Goal: Task Accomplishment & Management: Use online tool/utility

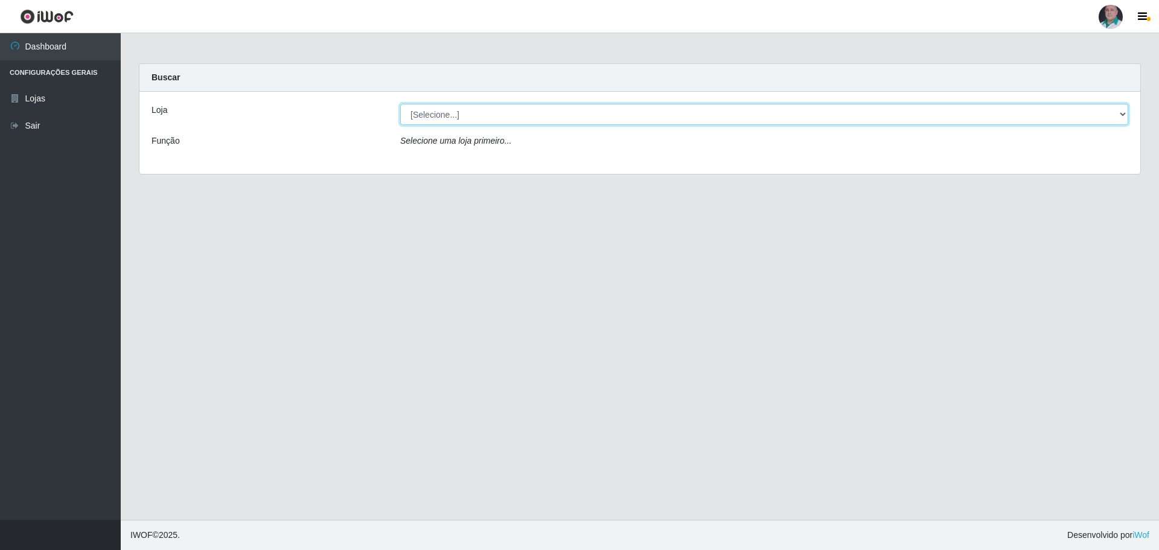
click at [464, 117] on select "[Selecione...] Mar Vermelho - Loja 05" at bounding box center [764, 114] width 728 height 21
select select "252"
click at [400, 104] on select "[Selecione...] Mar Vermelho - Loja 05" at bounding box center [764, 114] width 728 height 21
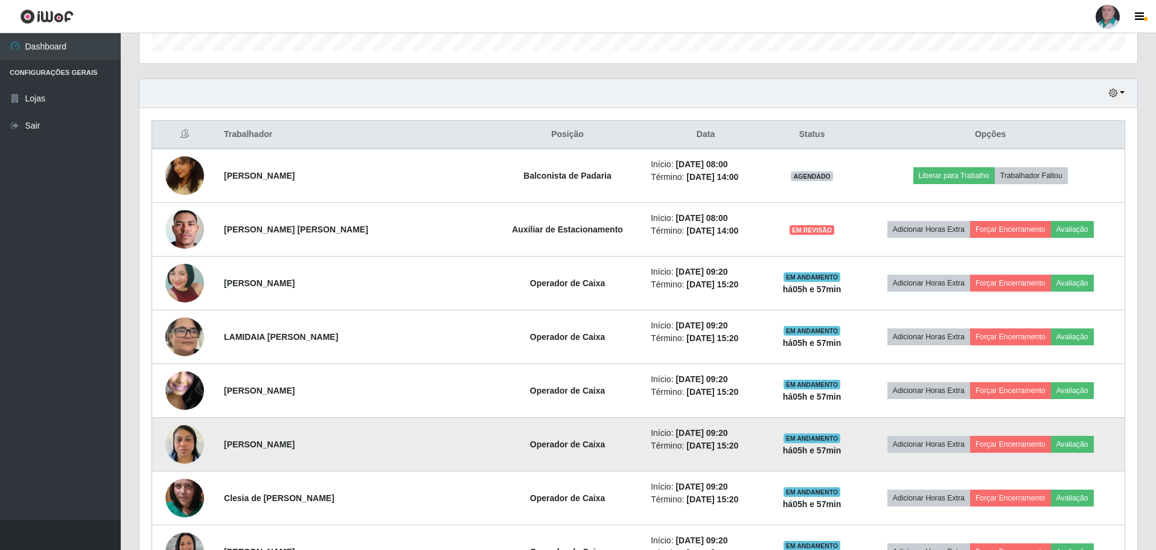
scroll to position [422, 0]
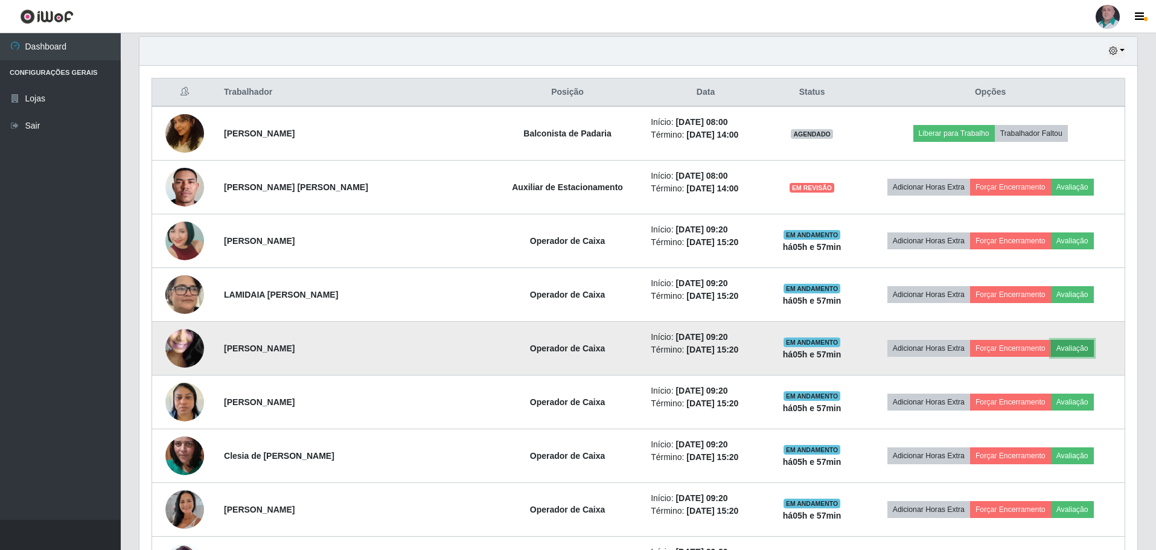
click at [1077, 348] on button "Avaliação" at bounding box center [1072, 348] width 43 height 17
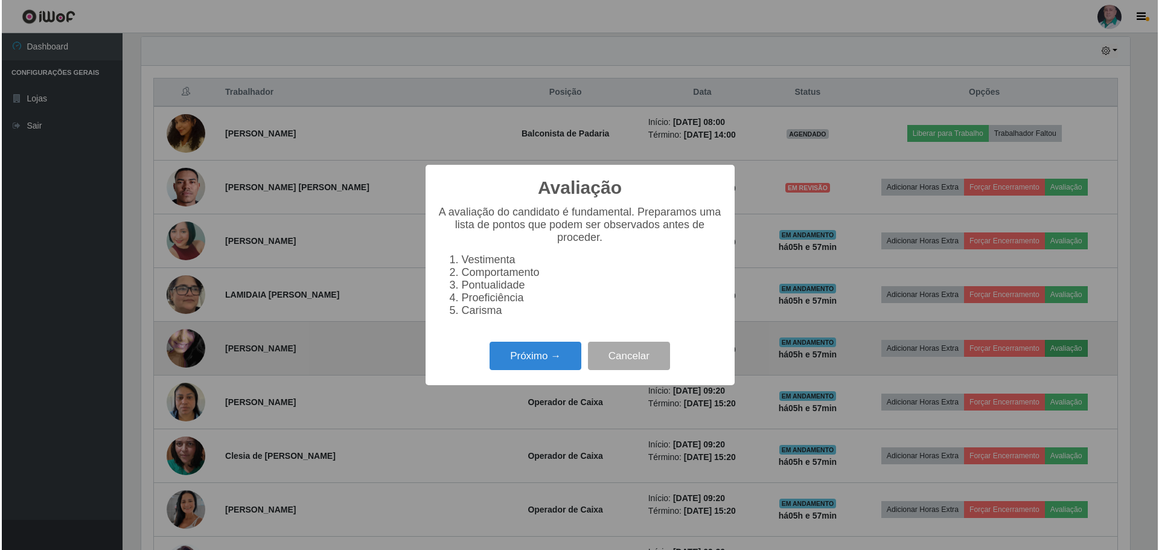
scroll to position [250, 992]
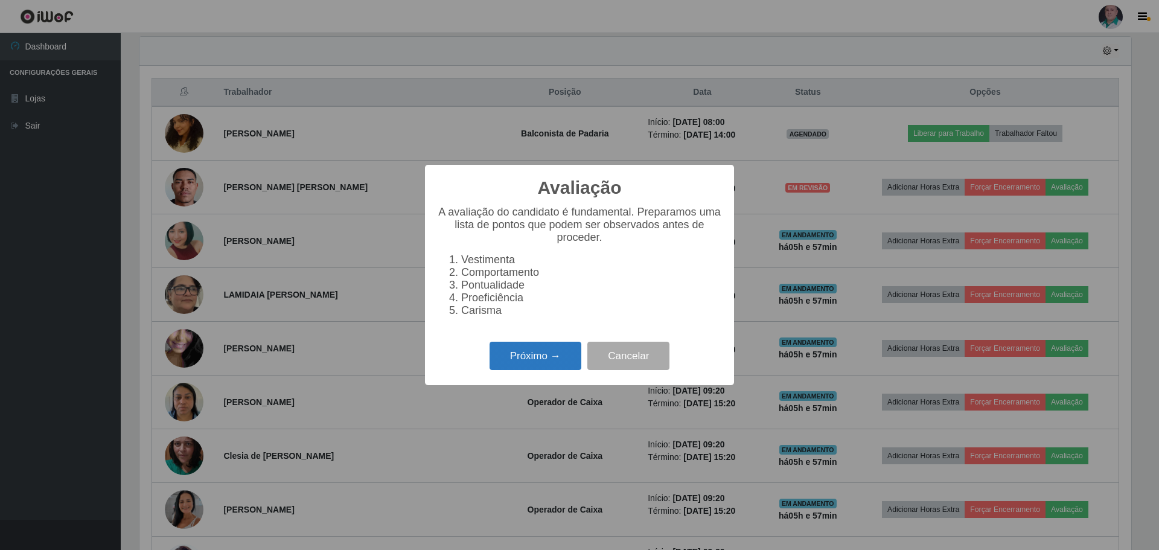
click at [535, 358] on button "Próximo →" at bounding box center [535, 356] width 92 height 28
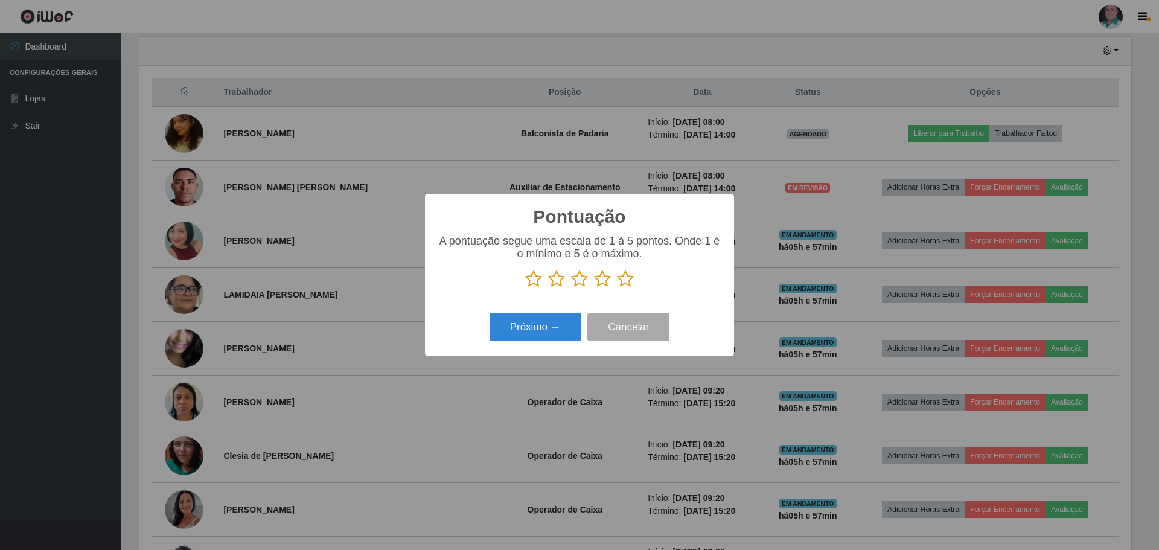
click at [534, 281] on icon at bounding box center [533, 279] width 17 height 18
click at [525, 288] on input "radio" at bounding box center [525, 288] width 0 height 0
click at [628, 280] on icon at bounding box center [625, 279] width 17 height 18
click at [617, 288] on input "radio" at bounding box center [617, 288] width 0 height 0
click at [536, 324] on button "Próximo →" at bounding box center [535, 327] width 92 height 28
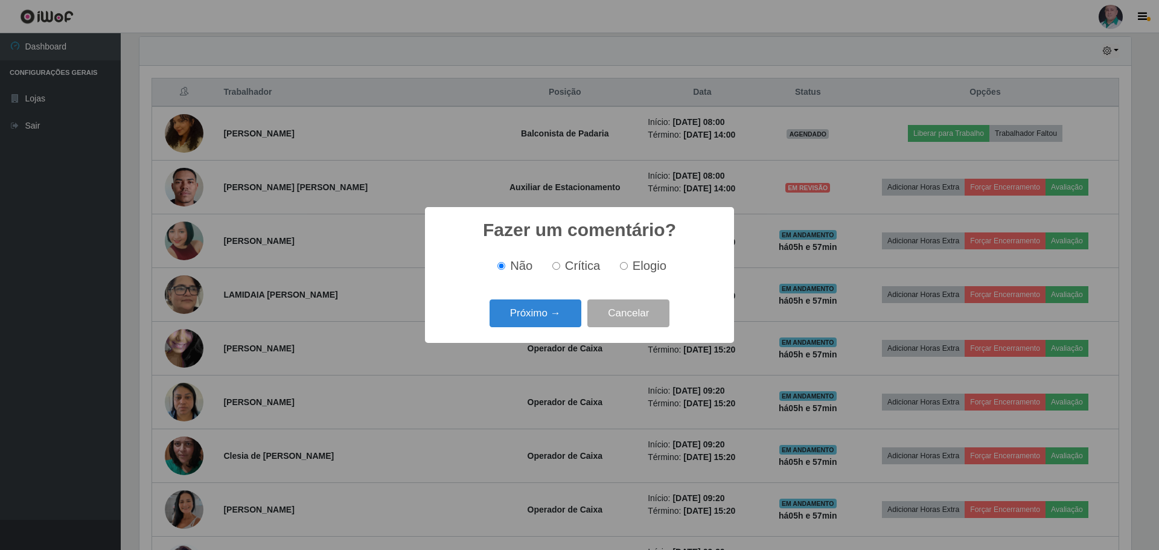
click at [621, 266] on input "Elogio" at bounding box center [624, 266] width 8 height 8
radio input "true"
click at [530, 313] on button "Próximo →" at bounding box center [535, 313] width 92 height 28
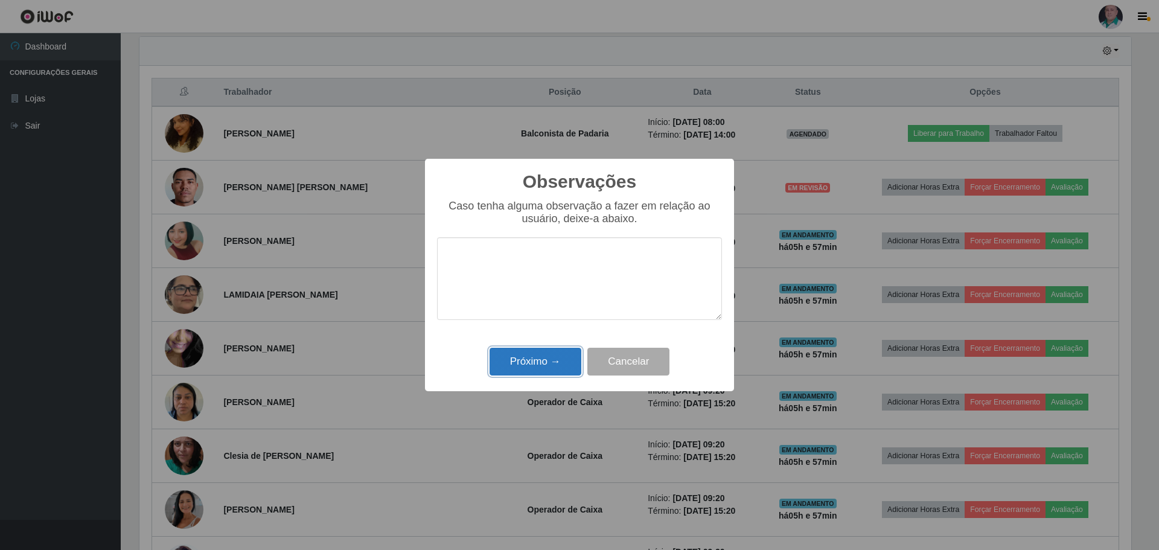
click at [541, 357] on button "Próximo →" at bounding box center [535, 362] width 92 height 28
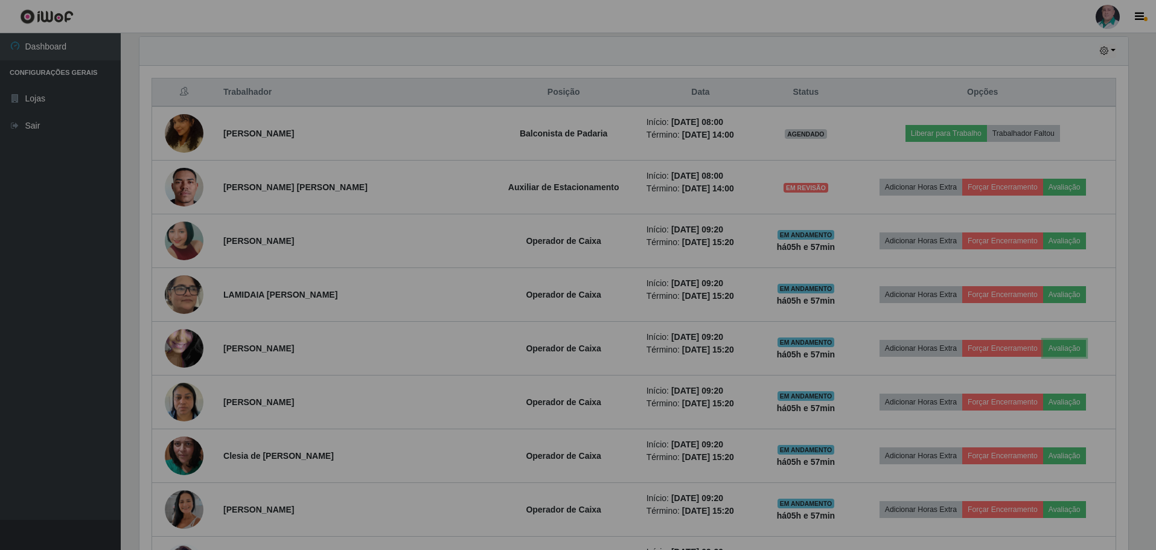
scroll to position [250, 998]
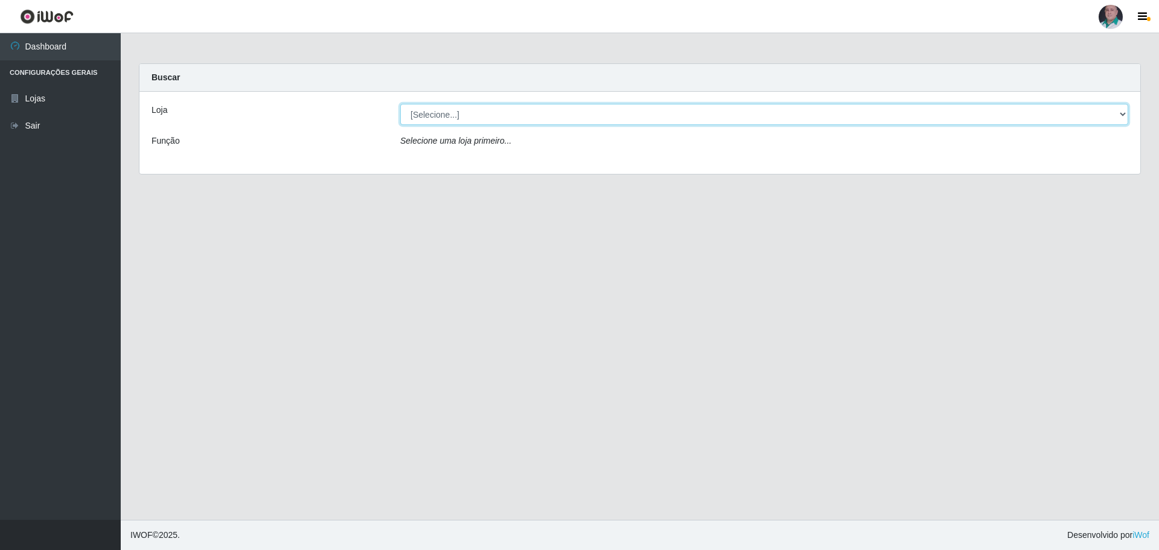
drag, startPoint x: 492, startPoint y: 112, endPoint x: 485, endPoint y: 115, distance: 8.1
click at [489, 113] on select "[Selecione...] Mar Vermelho - Loja 05" at bounding box center [764, 114] width 728 height 21
select select "252"
click at [400, 104] on select "[Selecione...] Mar Vermelho - Loja 05" at bounding box center [764, 114] width 728 height 21
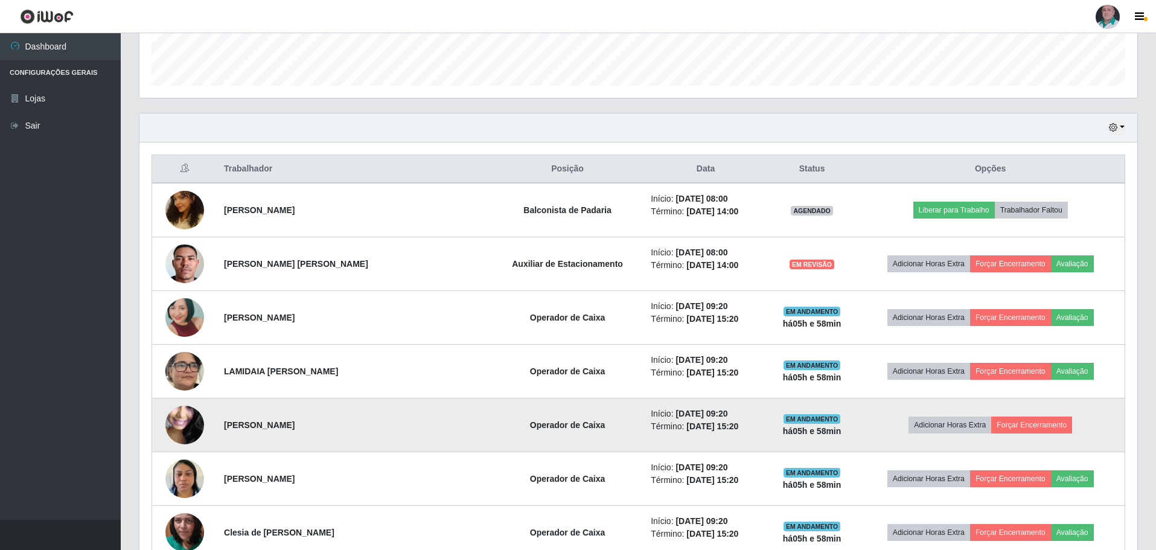
scroll to position [422, 0]
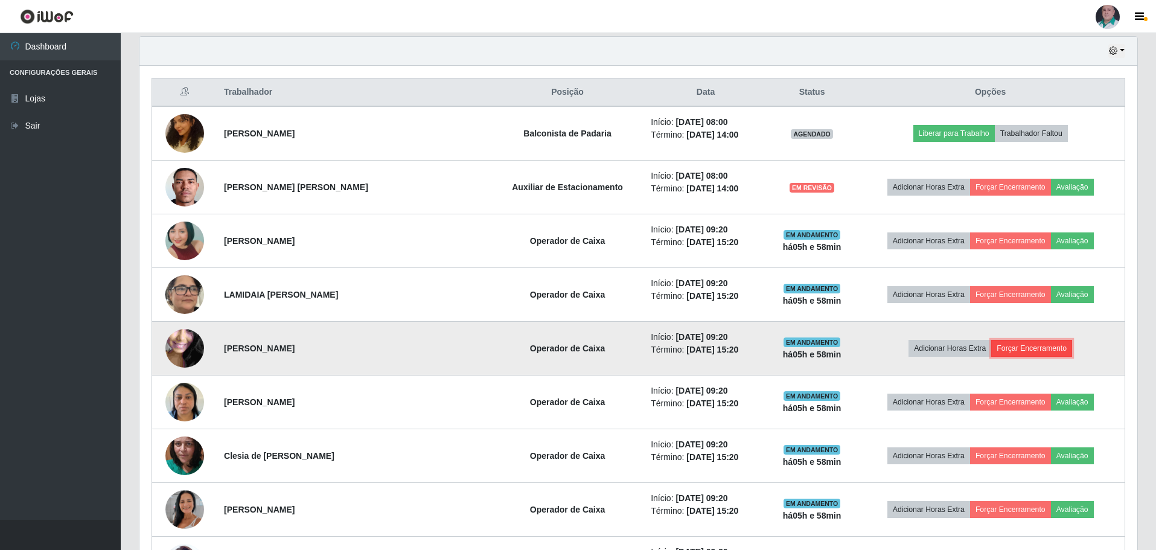
click at [1009, 348] on button "Forçar Encerramento" at bounding box center [1031, 348] width 81 height 17
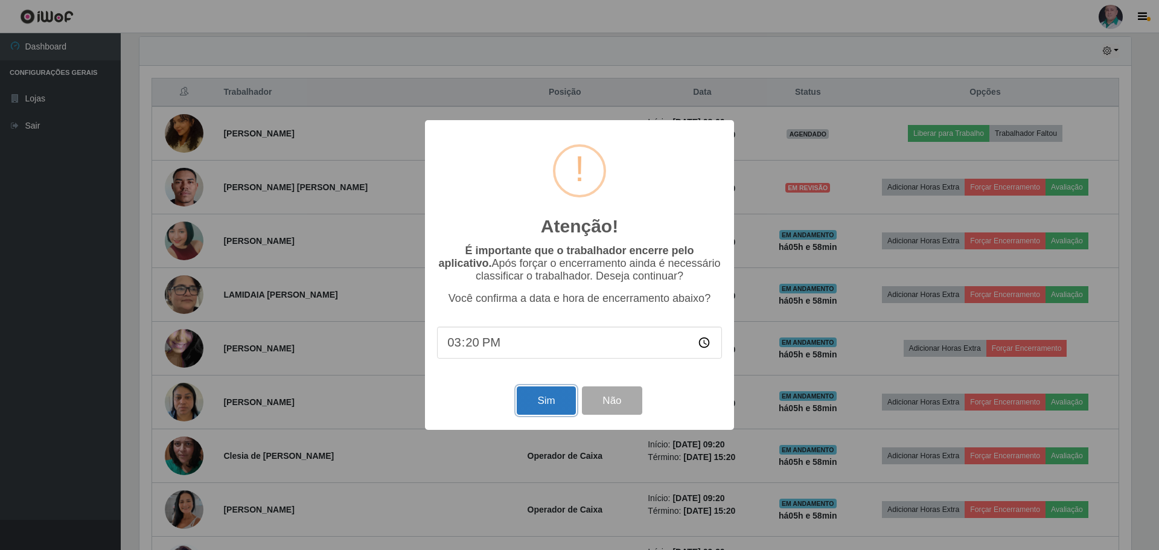
click at [552, 406] on button "Sim" at bounding box center [546, 400] width 59 height 28
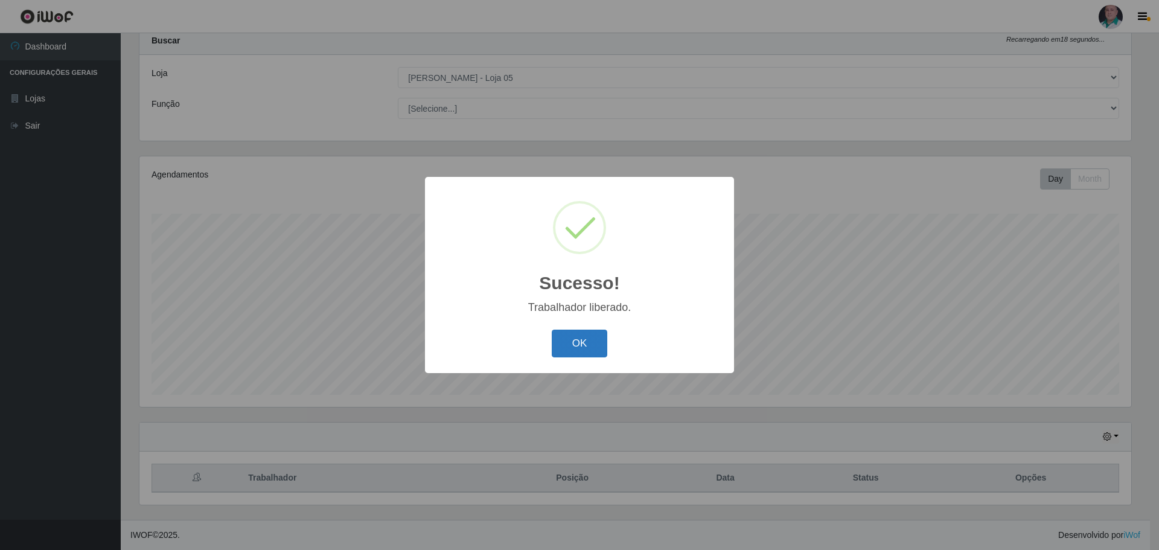
click at [576, 349] on button "OK" at bounding box center [580, 344] width 56 height 28
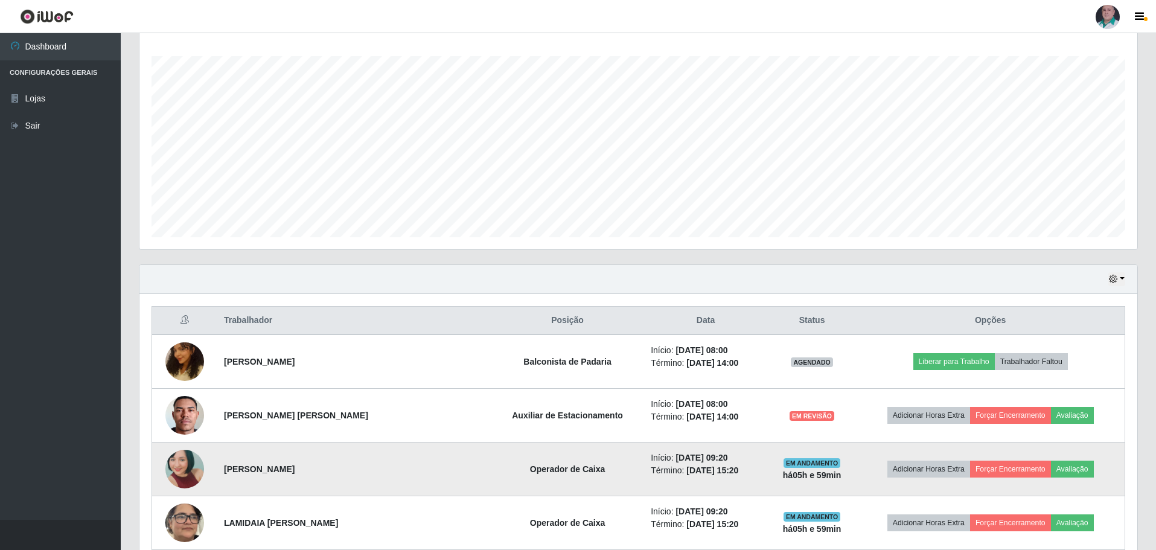
scroll to position [241, 0]
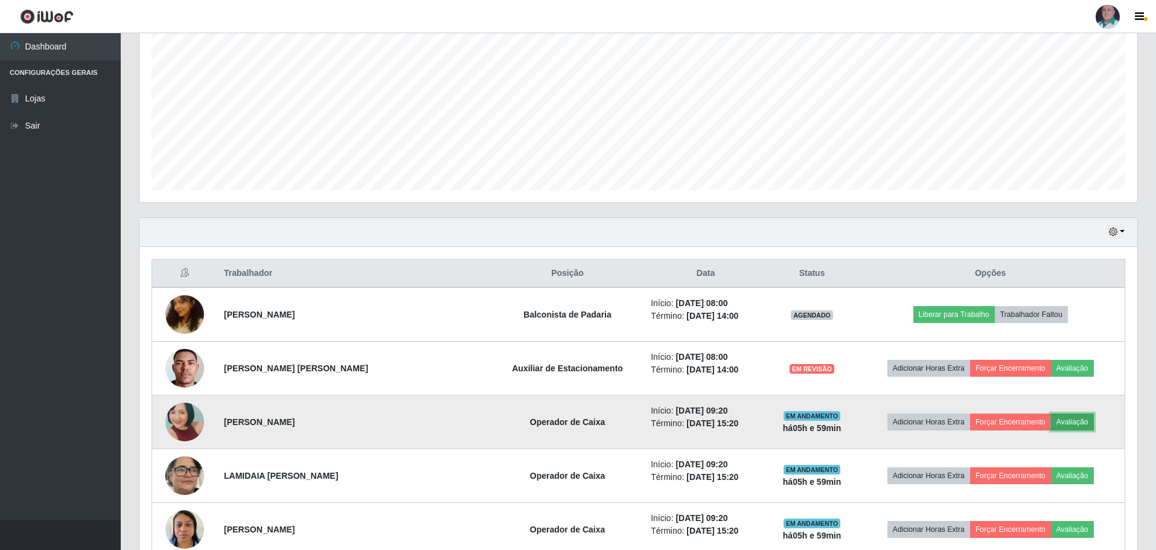
click at [1071, 419] on button "Avaliação" at bounding box center [1072, 421] width 43 height 17
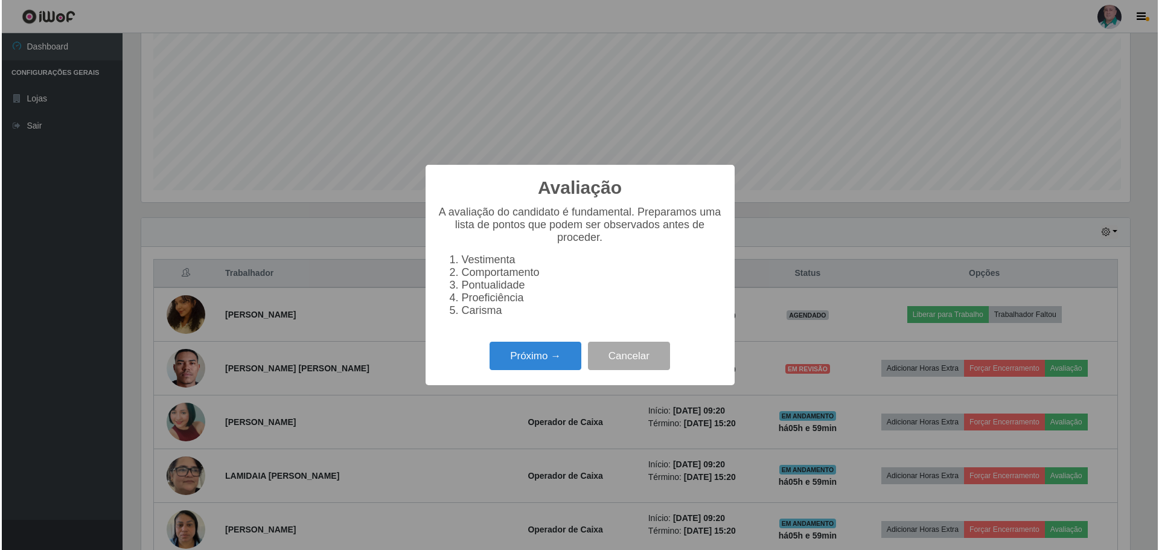
scroll to position [250, 992]
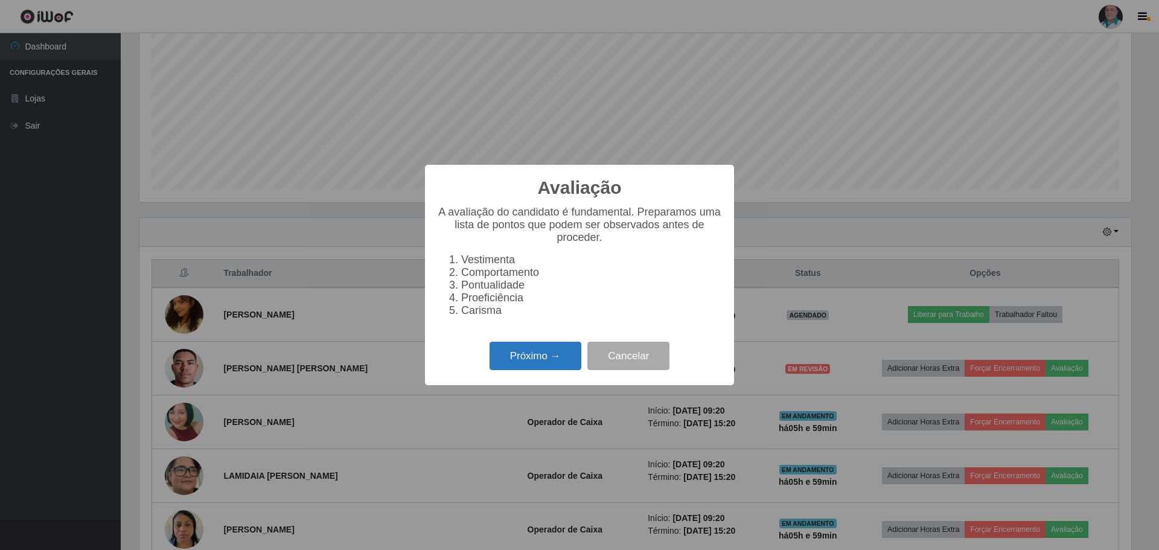
click at [550, 355] on button "Próximo →" at bounding box center [535, 356] width 92 height 28
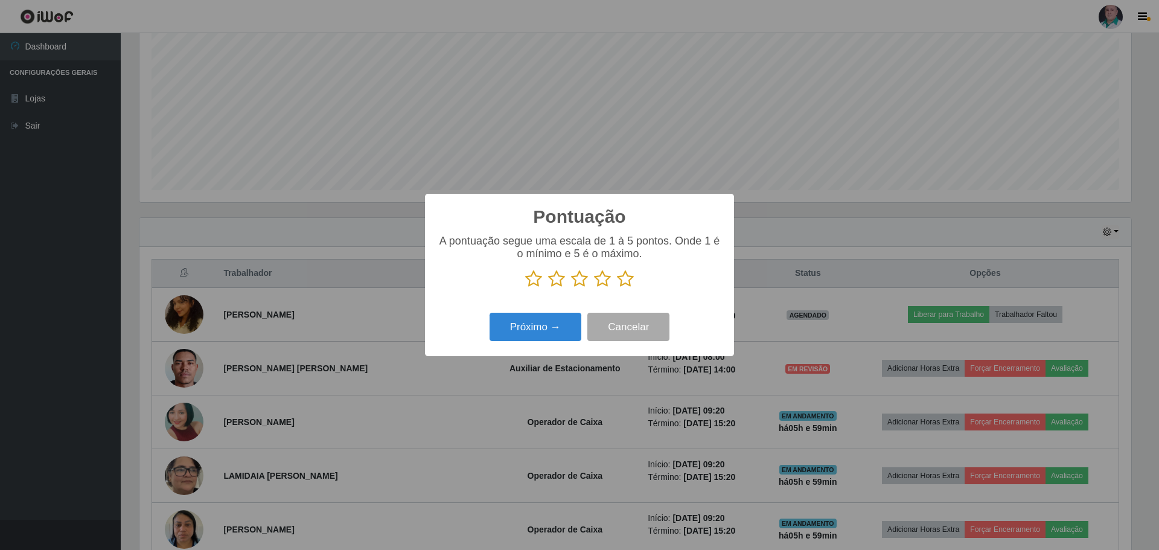
click at [625, 280] on icon at bounding box center [625, 279] width 17 height 18
click at [617, 288] on input "radio" at bounding box center [617, 288] width 0 height 0
click at [560, 323] on button "Próximo →" at bounding box center [535, 327] width 92 height 28
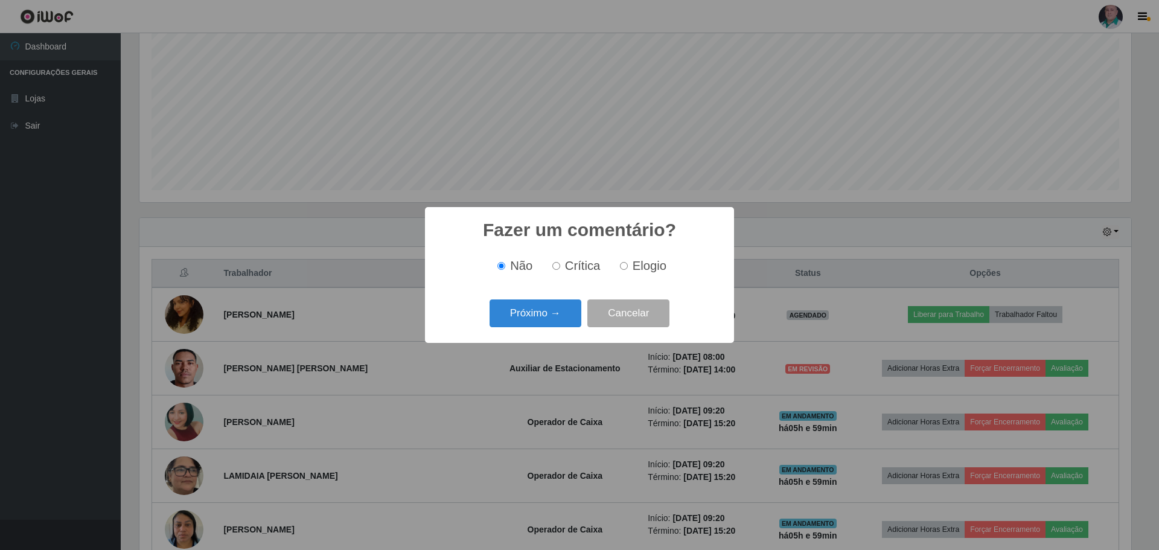
click at [623, 267] on input "Elogio" at bounding box center [624, 266] width 8 height 8
radio input "true"
click at [544, 312] on button "Próximo →" at bounding box center [535, 313] width 92 height 28
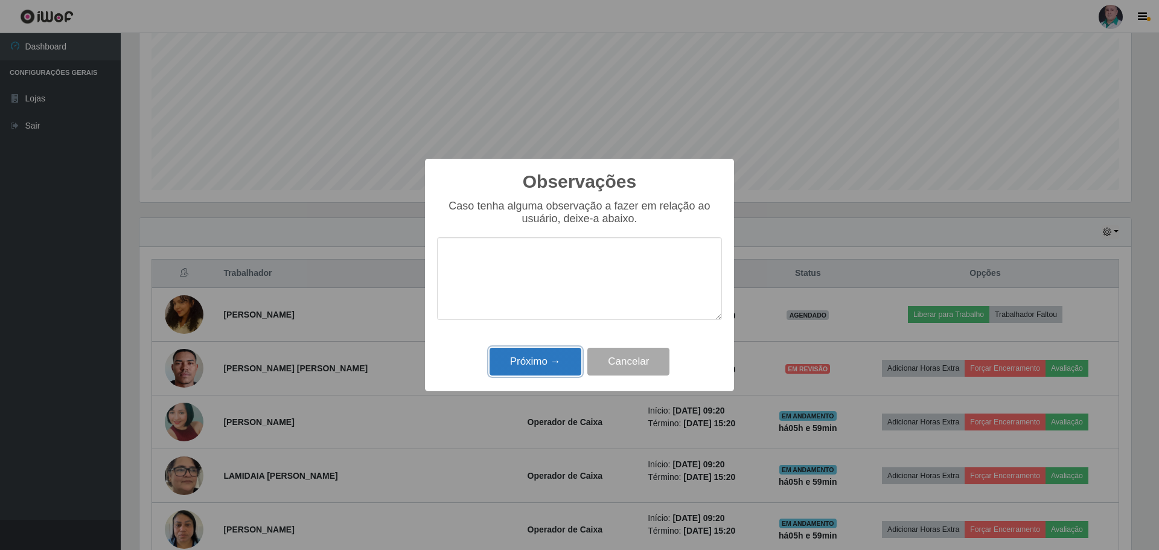
click at [524, 365] on button "Próximo →" at bounding box center [535, 362] width 92 height 28
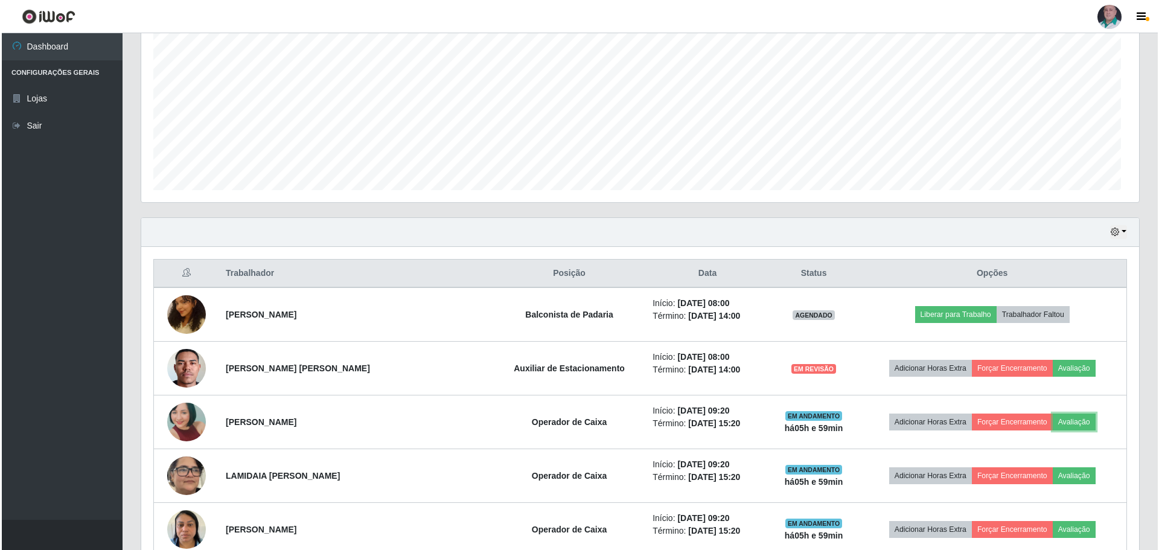
scroll to position [250, 998]
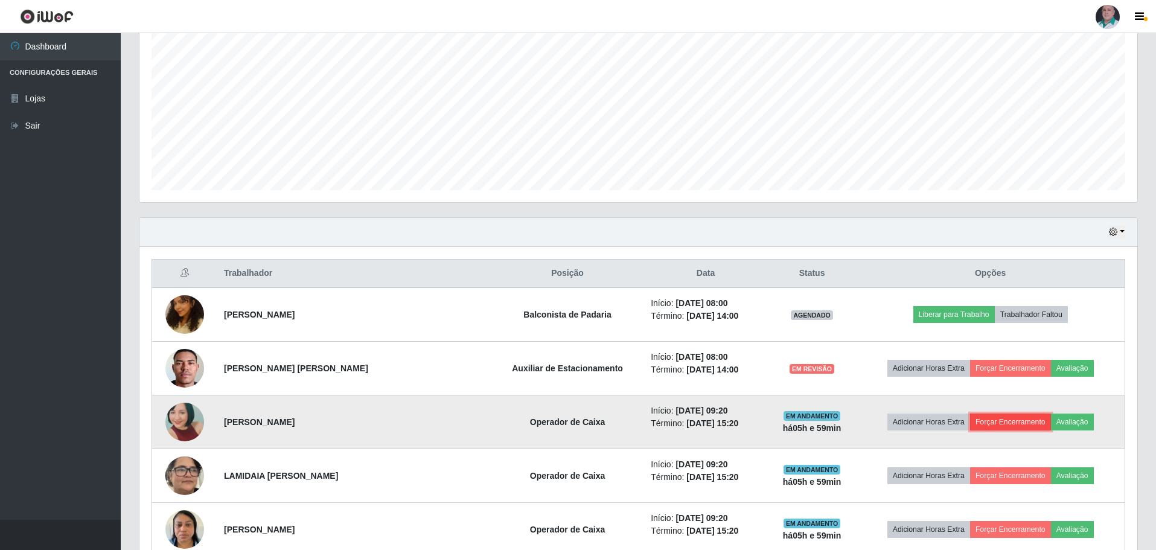
click at [1008, 424] on button "Forçar Encerramento" at bounding box center [1010, 421] width 81 height 17
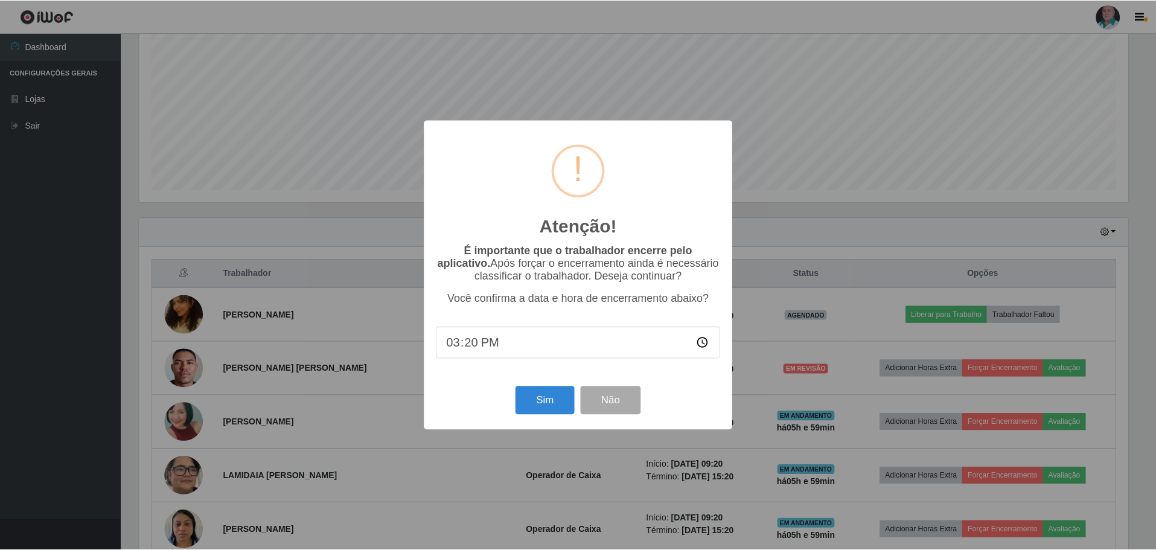
scroll to position [250, 992]
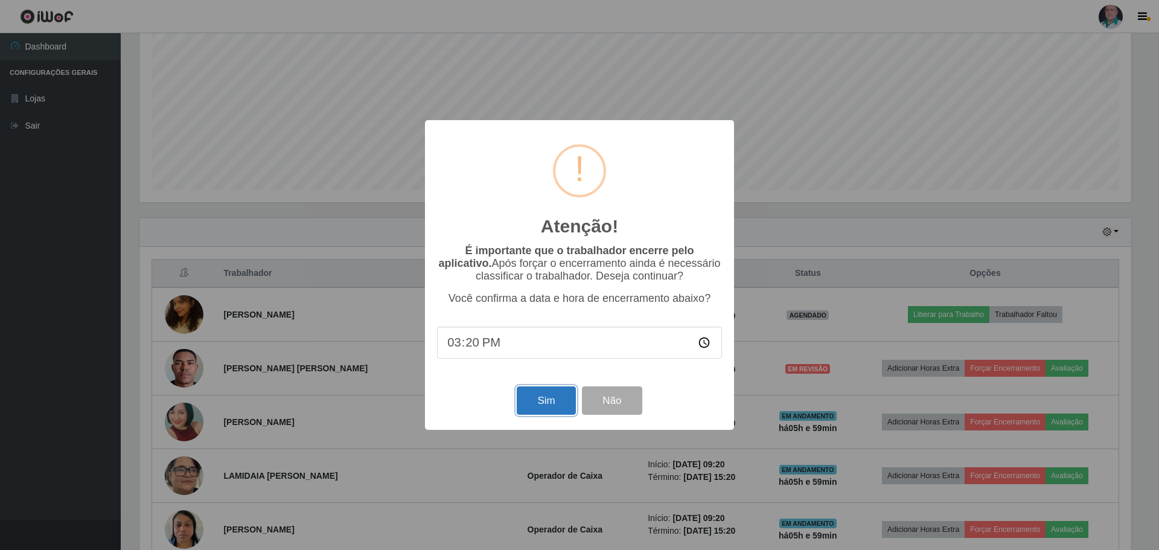
click at [549, 398] on button "Sim" at bounding box center [546, 400] width 59 height 28
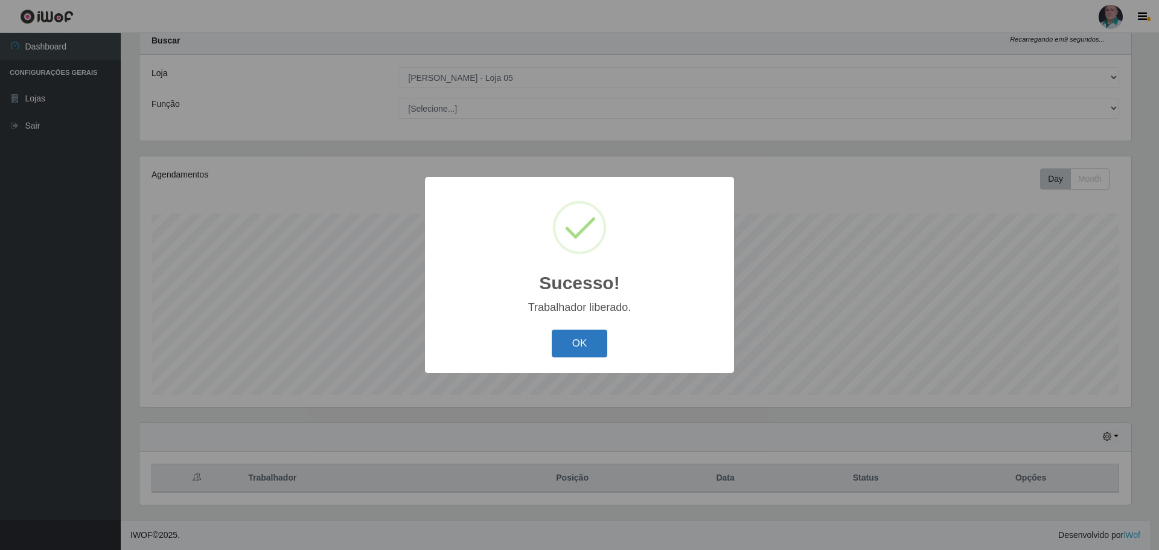
click at [574, 351] on button "OK" at bounding box center [580, 344] width 56 height 28
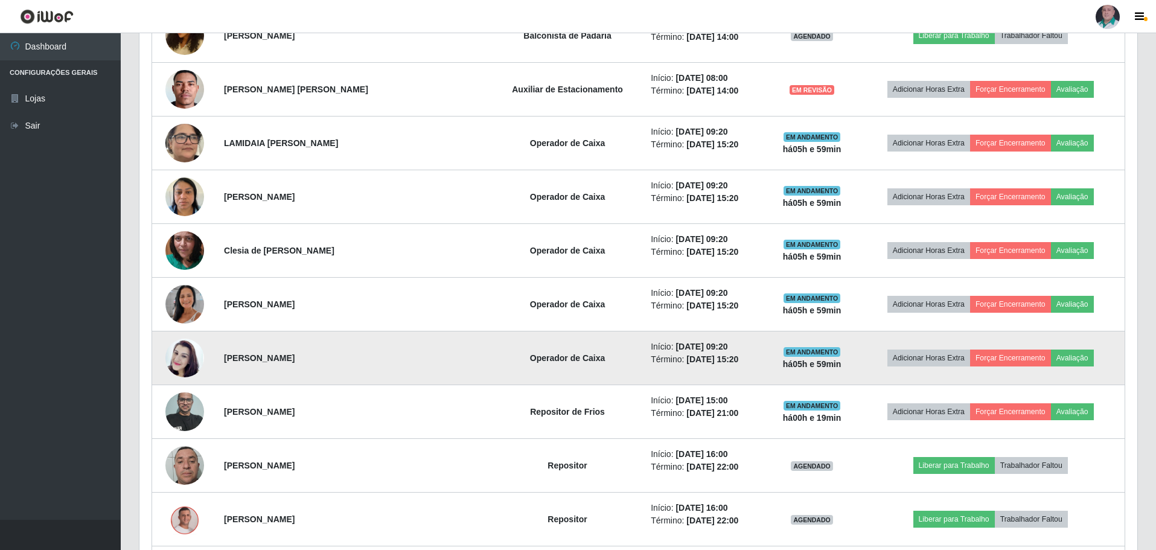
scroll to position [580, 0]
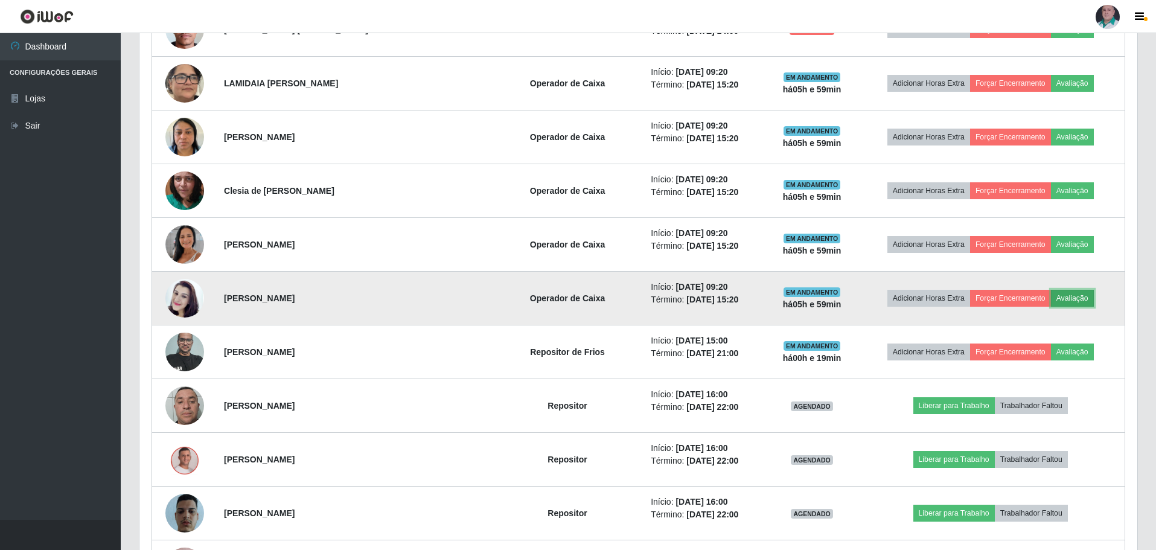
click at [1061, 297] on button "Avaliação" at bounding box center [1072, 298] width 43 height 17
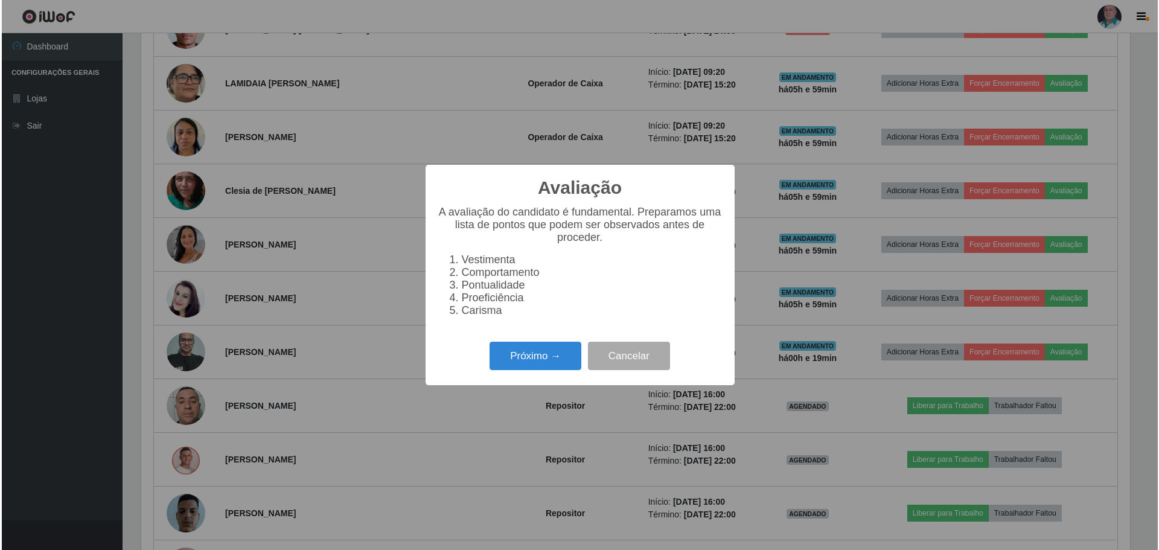
scroll to position [250, 992]
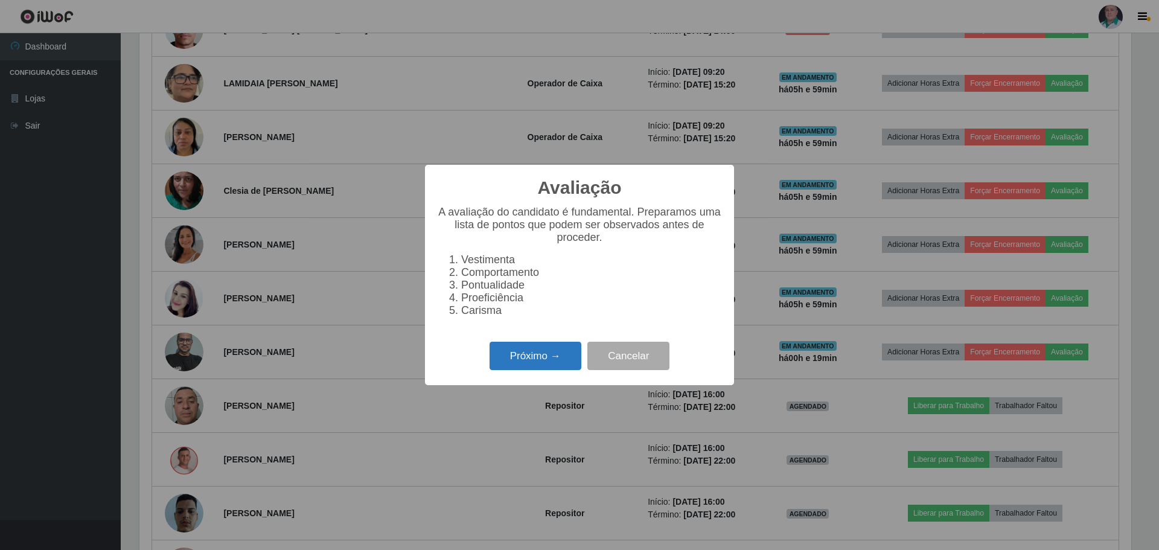
click at [524, 357] on button "Próximo →" at bounding box center [535, 356] width 92 height 28
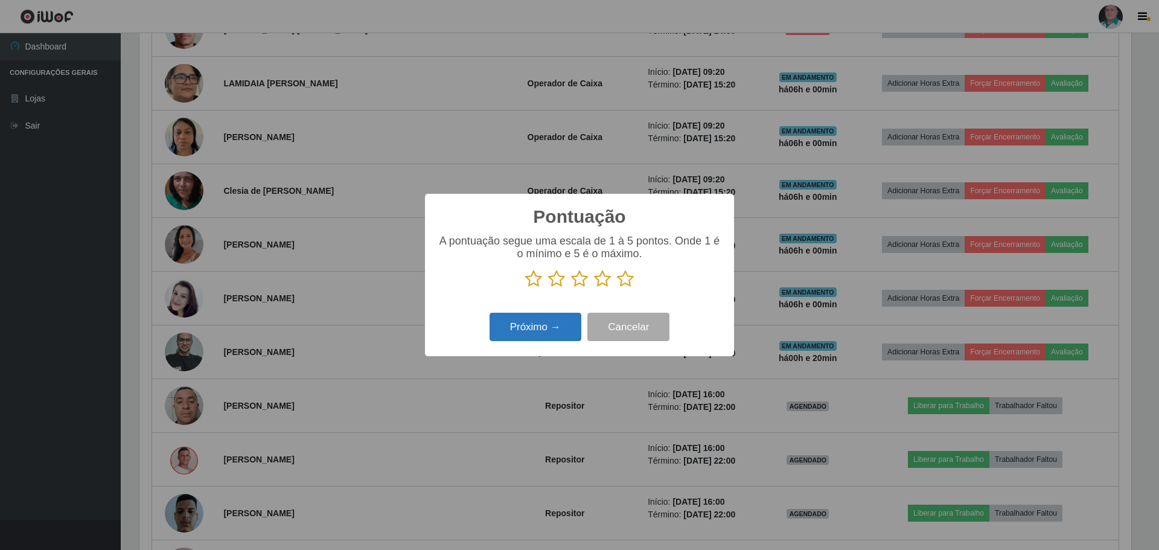
scroll to position [603315, 602574]
click at [625, 284] on icon at bounding box center [625, 279] width 17 height 18
click at [617, 288] on input "radio" at bounding box center [617, 288] width 0 height 0
click at [564, 322] on button "Próximo →" at bounding box center [535, 327] width 92 height 28
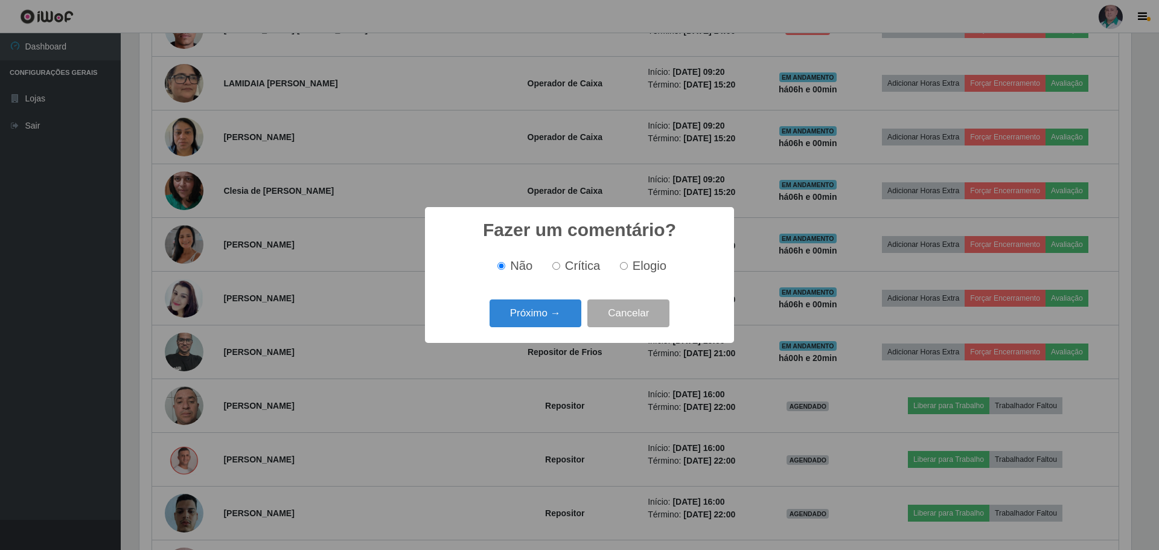
click at [625, 269] on input "Elogio" at bounding box center [624, 266] width 8 height 8
radio input "true"
click at [549, 311] on button "Próximo →" at bounding box center [535, 313] width 92 height 28
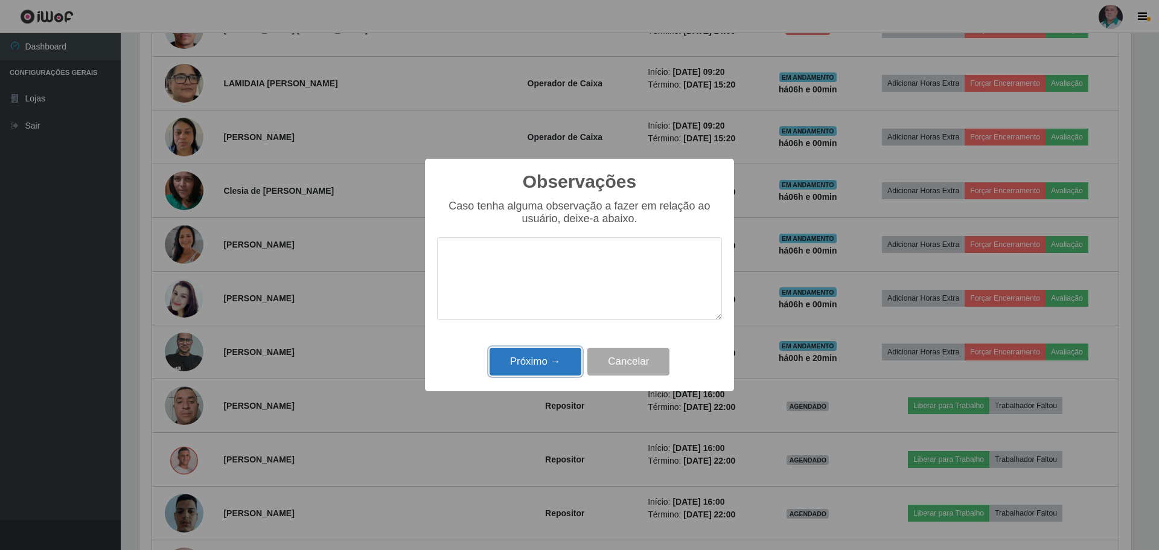
click at [529, 360] on button "Próximo →" at bounding box center [535, 362] width 92 height 28
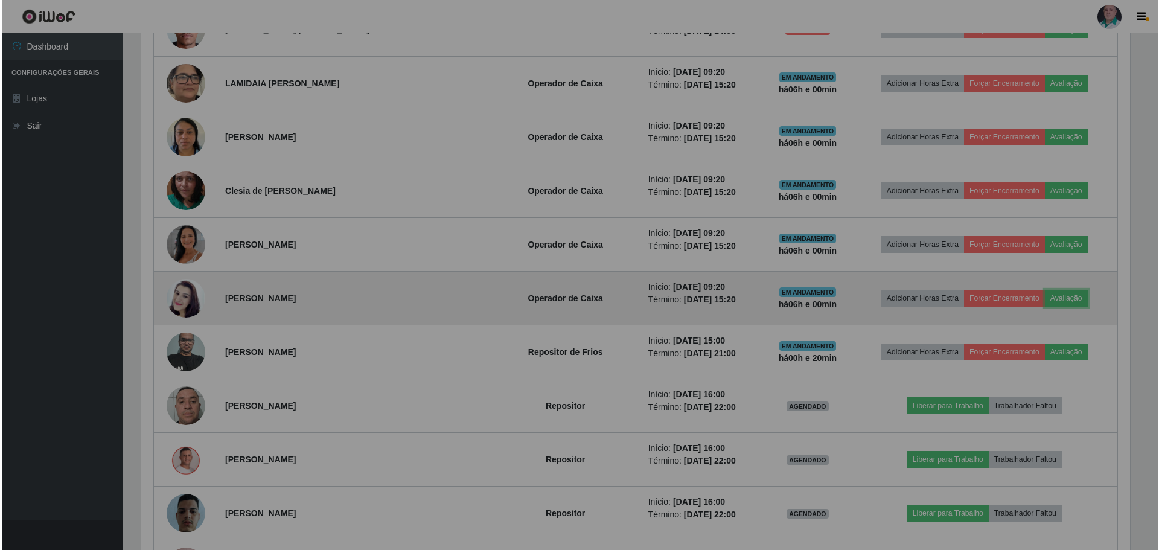
scroll to position [250, 998]
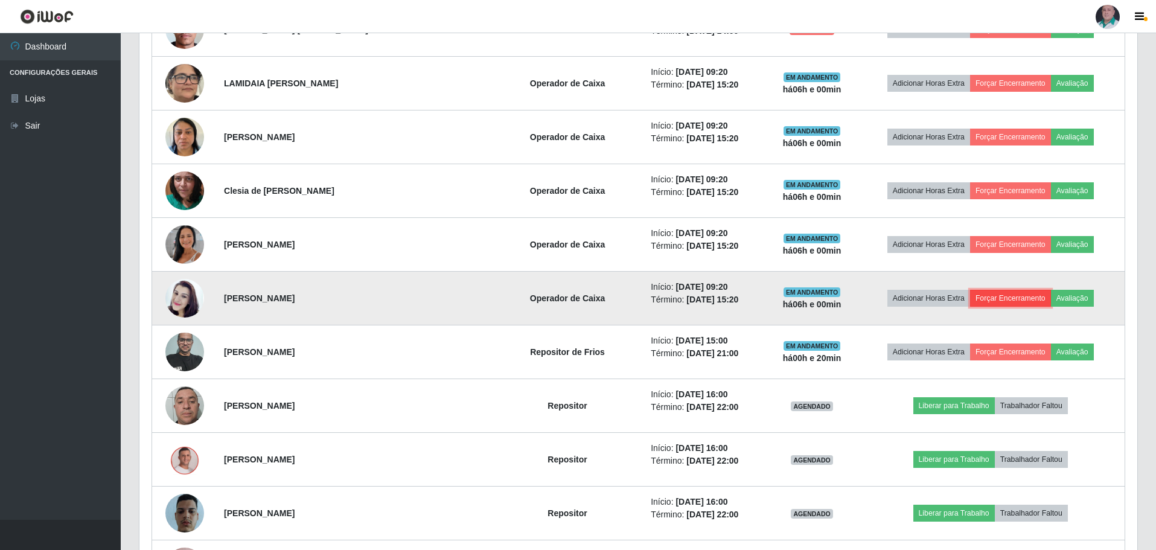
click at [1006, 300] on button "Forçar Encerramento" at bounding box center [1010, 298] width 81 height 17
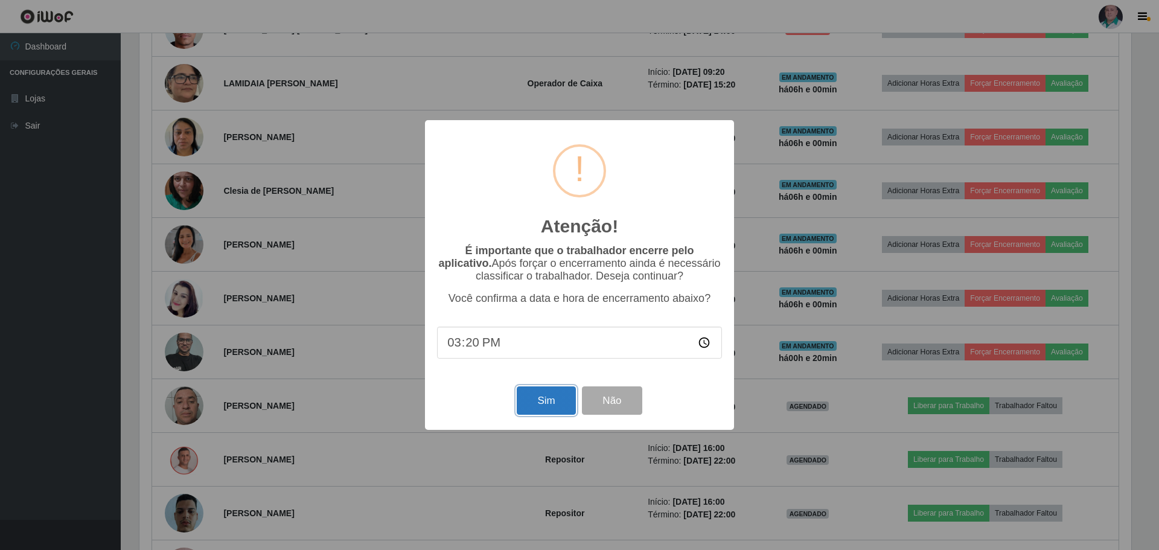
click at [541, 403] on button "Sim" at bounding box center [546, 400] width 59 height 28
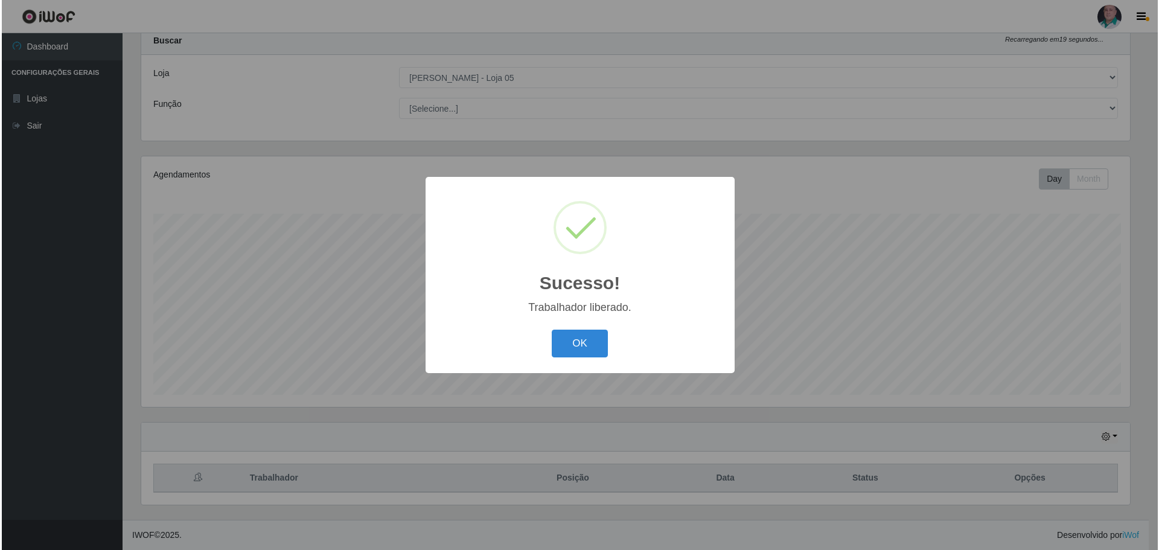
scroll to position [0, 0]
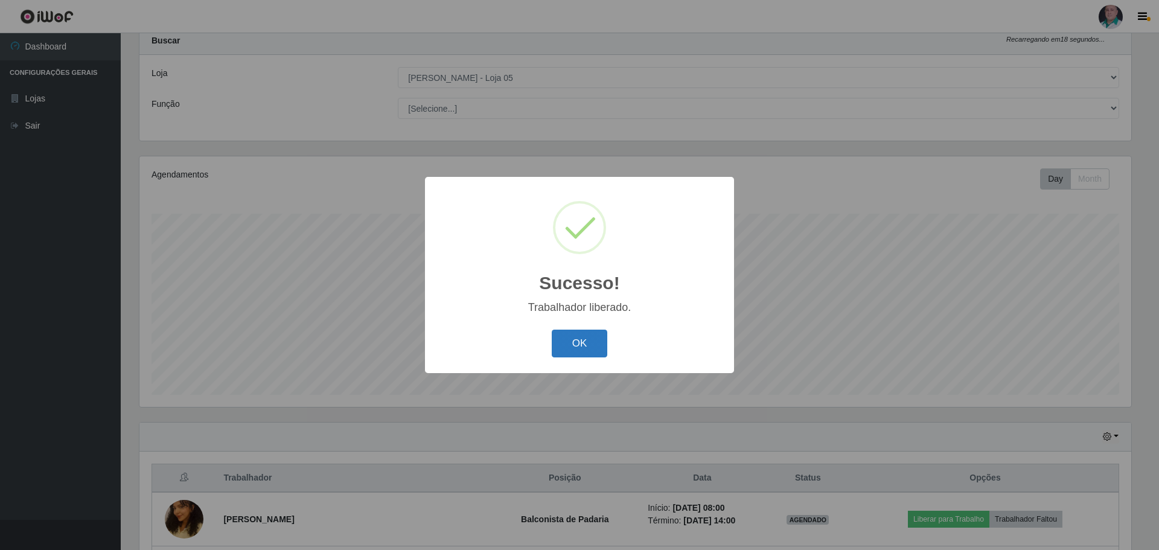
click at [572, 345] on button "OK" at bounding box center [580, 344] width 56 height 28
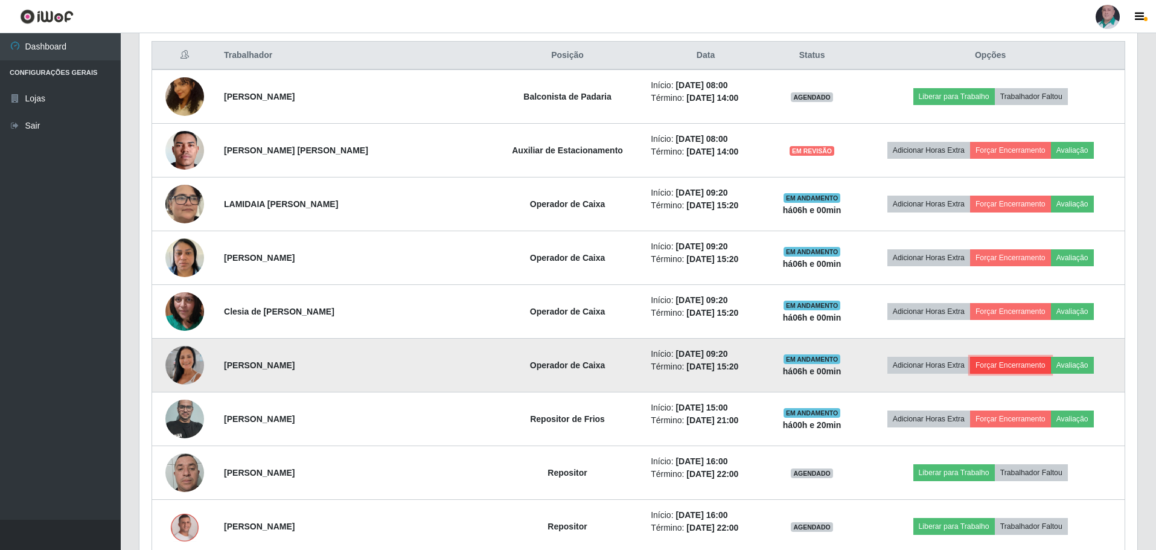
click at [1013, 360] on button "Forçar Encerramento" at bounding box center [1010, 365] width 81 height 17
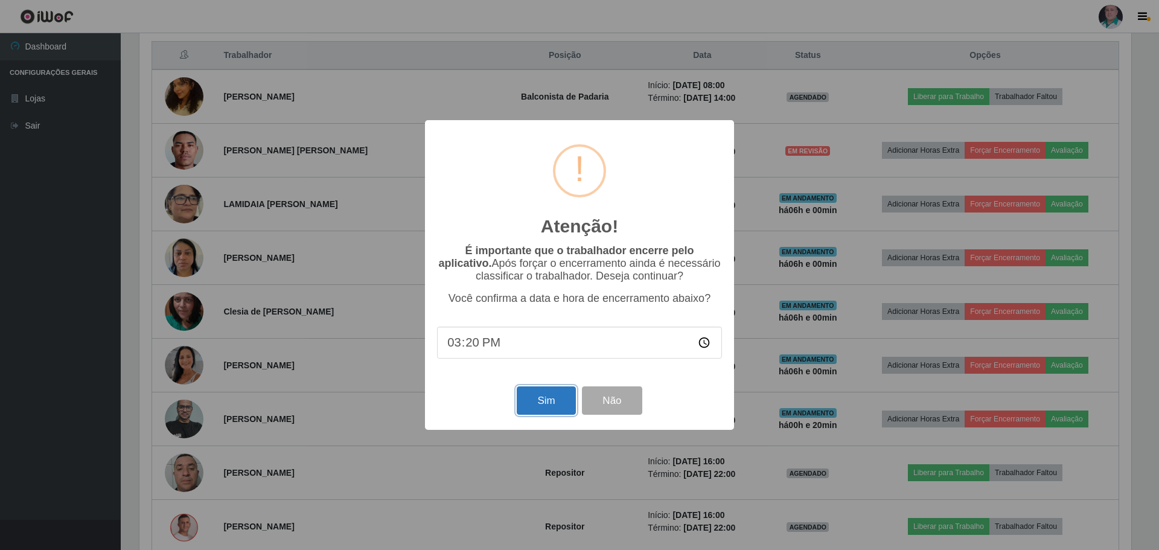
click at [541, 400] on button "Sim" at bounding box center [546, 400] width 59 height 28
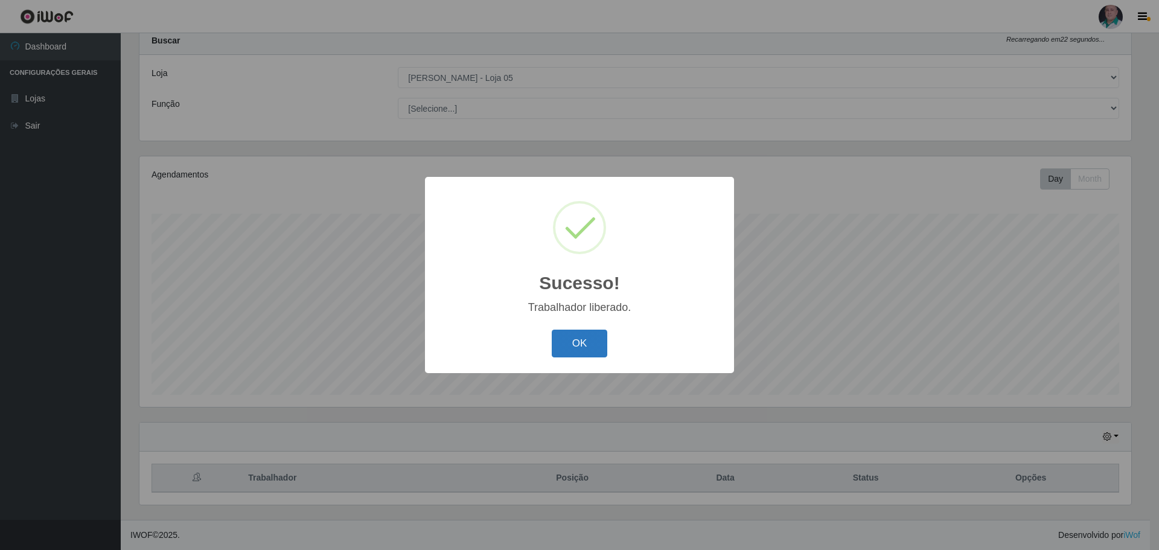
click at [590, 348] on button "OK" at bounding box center [580, 344] width 56 height 28
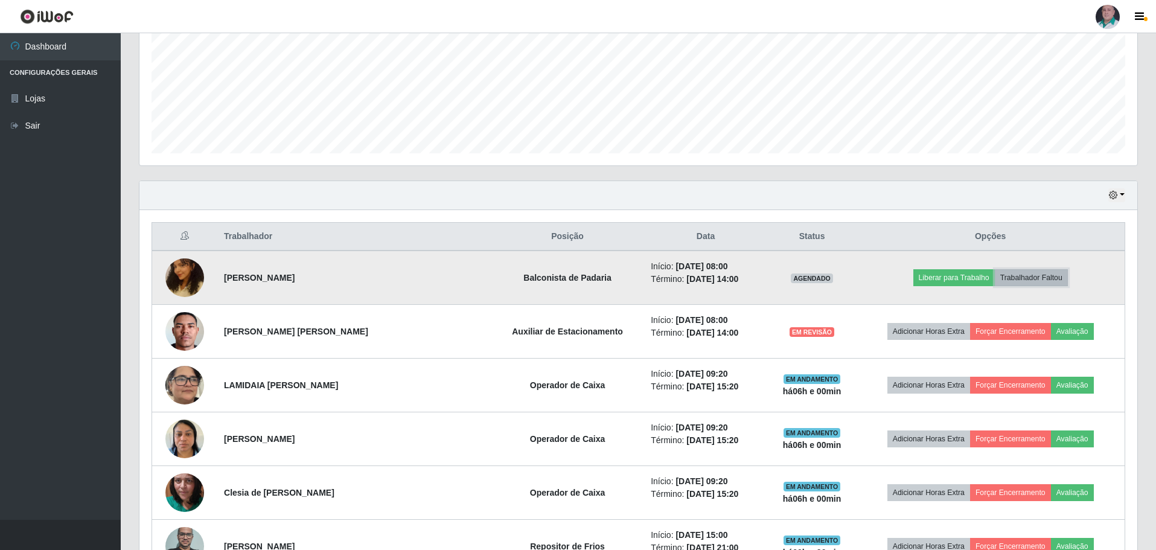
click at [1024, 276] on button "Trabalhador Faltou" at bounding box center [1031, 277] width 73 height 17
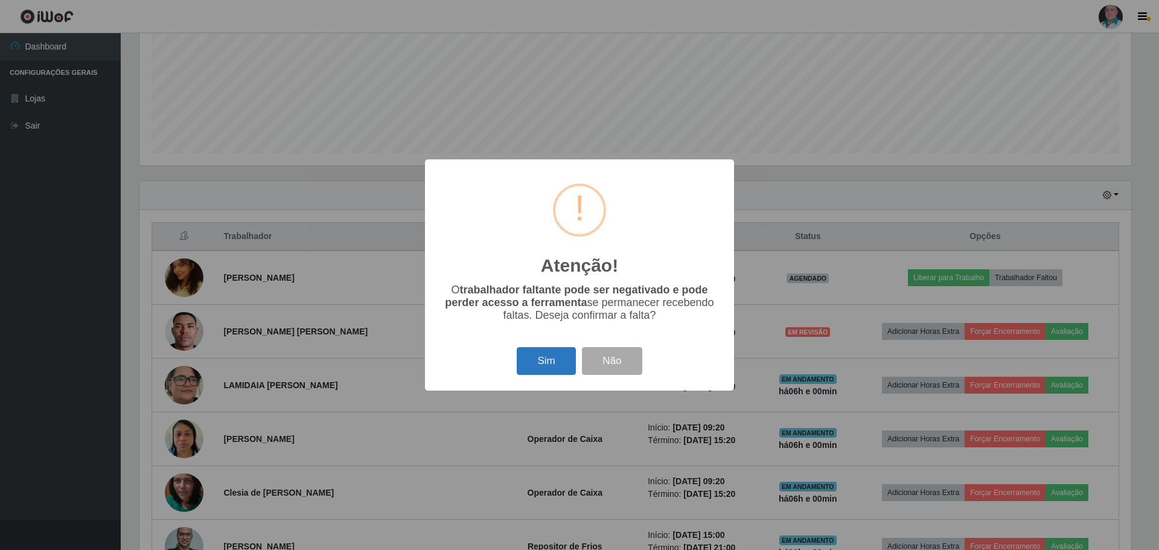
click at [530, 363] on button "Sim" at bounding box center [546, 361] width 59 height 28
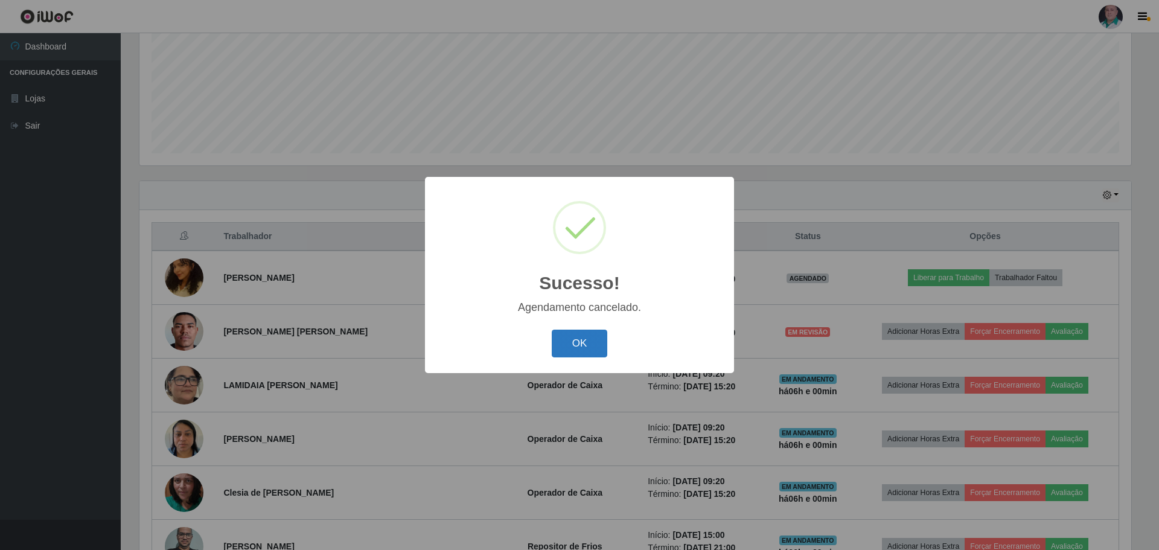
click at [567, 343] on button "OK" at bounding box center [580, 344] width 56 height 28
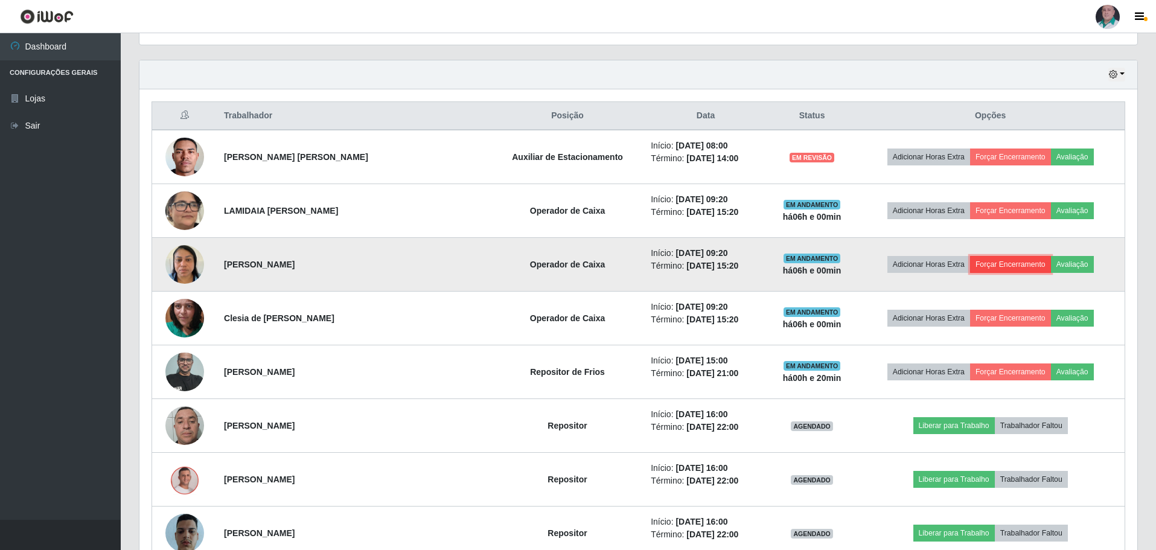
click at [990, 266] on button "Forçar Encerramento" at bounding box center [1010, 264] width 81 height 17
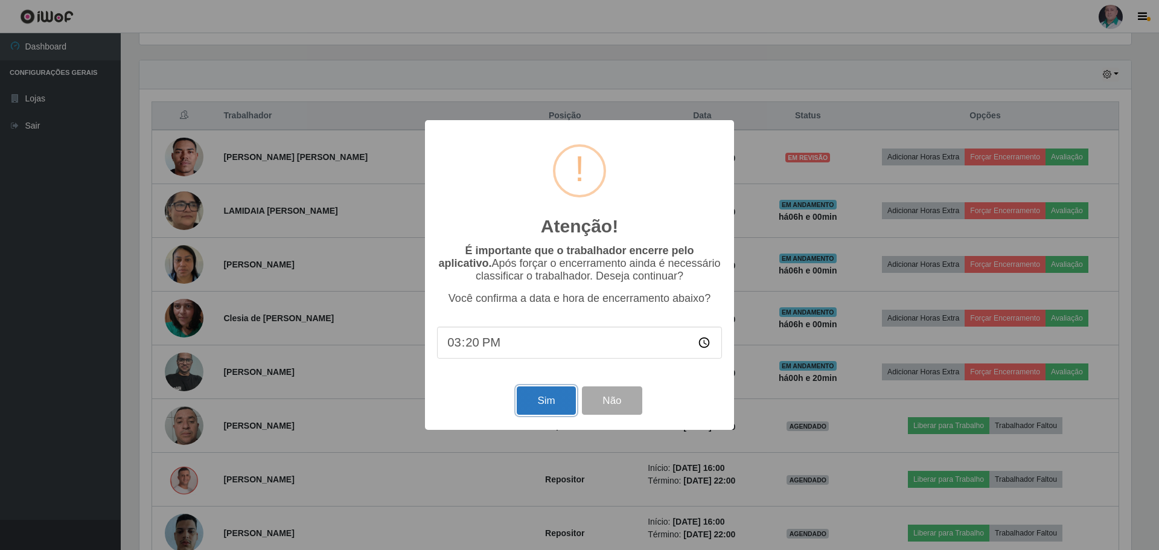
click at [543, 401] on button "Sim" at bounding box center [546, 400] width 59 height 28
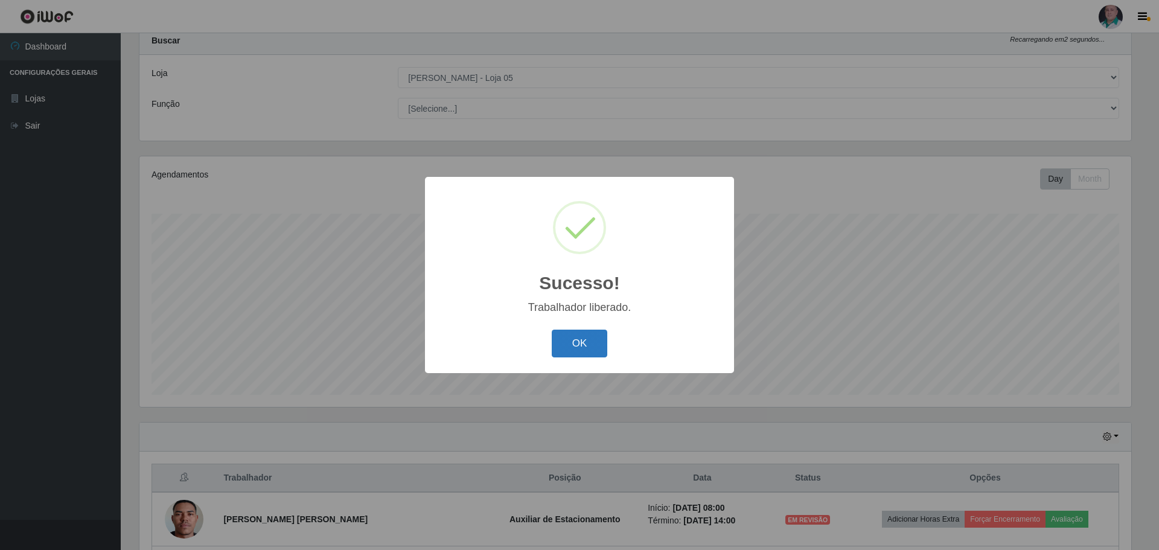
click at [591, 342] on button "OK" at bounding box center [580, 344] width 56 height 28
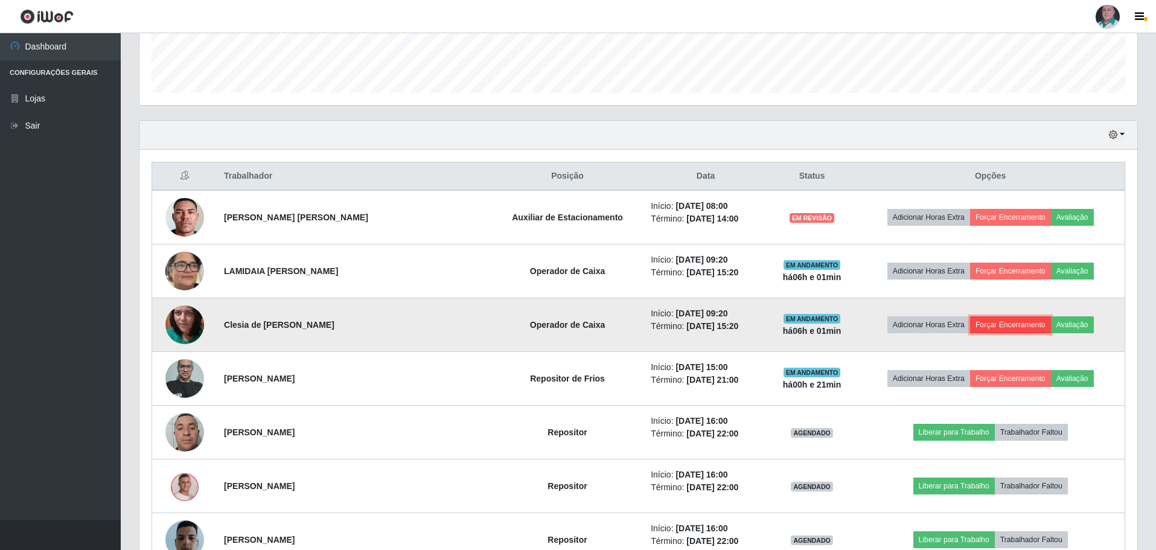
click at [1008, 325] on button "Forçar Encerramento" at bounding box center [1010, 324] width 81 height 17
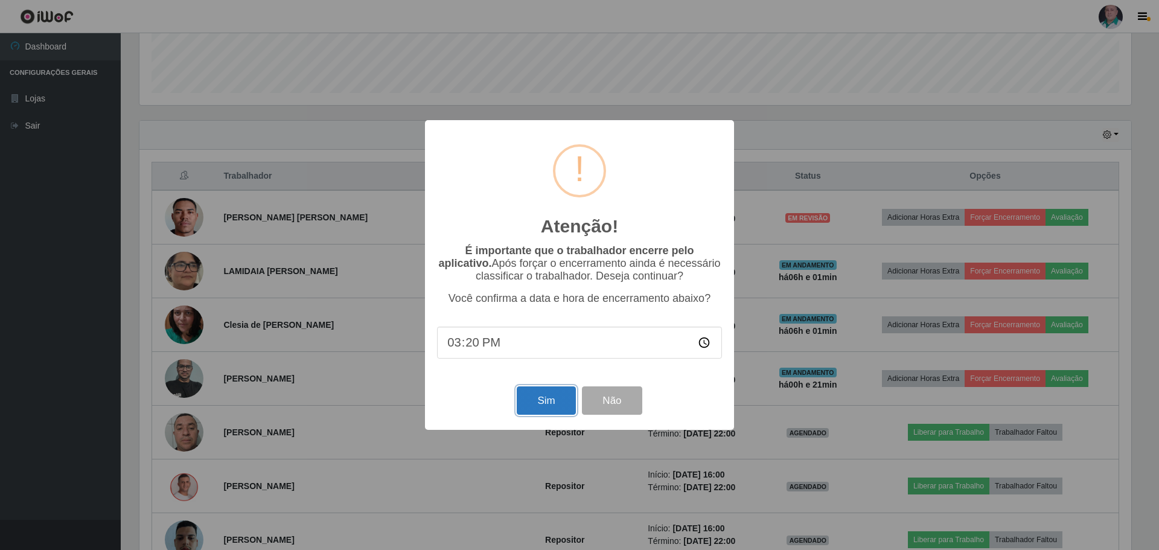
click at [544, 396] on button "Sim" at bounding box center [546, 400] width 59 height 28
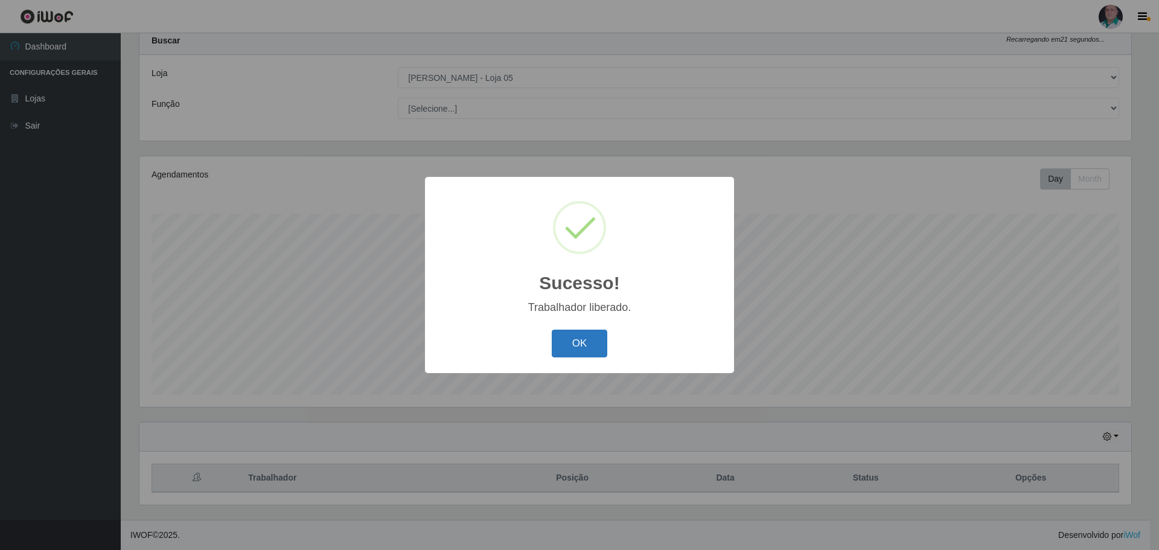
click at [578, 339] on button "OK" at bounding box center [580, 344] width 56 height 28
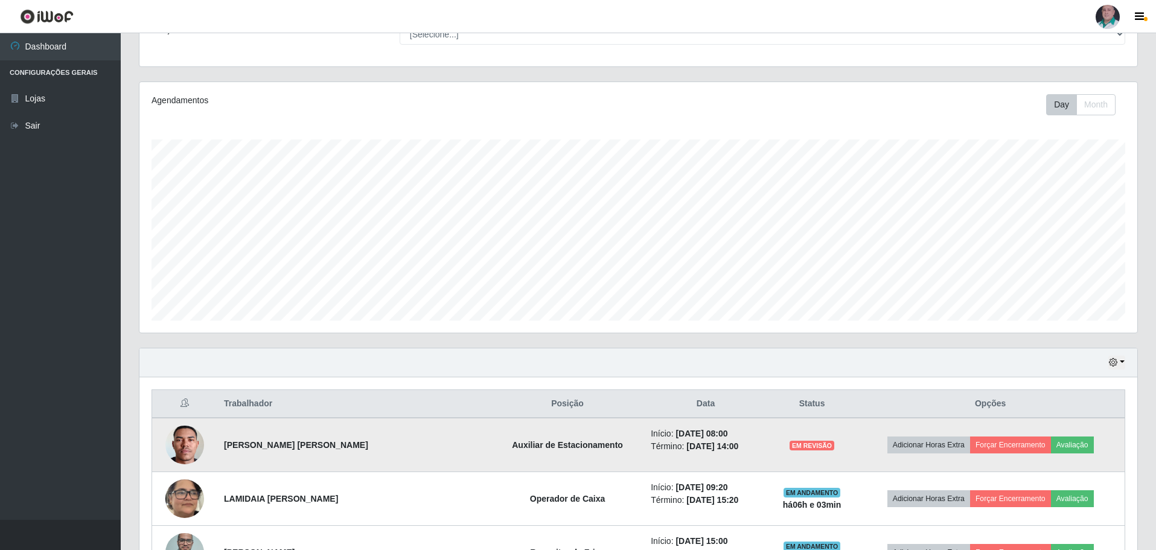
scroll to position [218, 0]
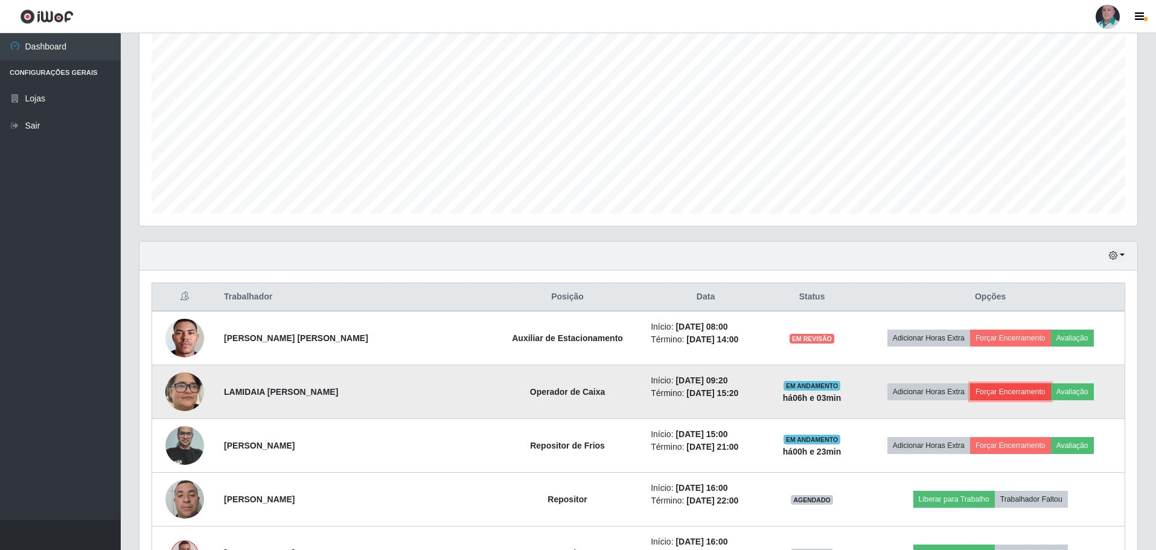
click at [1004, 389] on button "Forçar Encerramento" at bounding box center [1010, 391] width 81 height 17
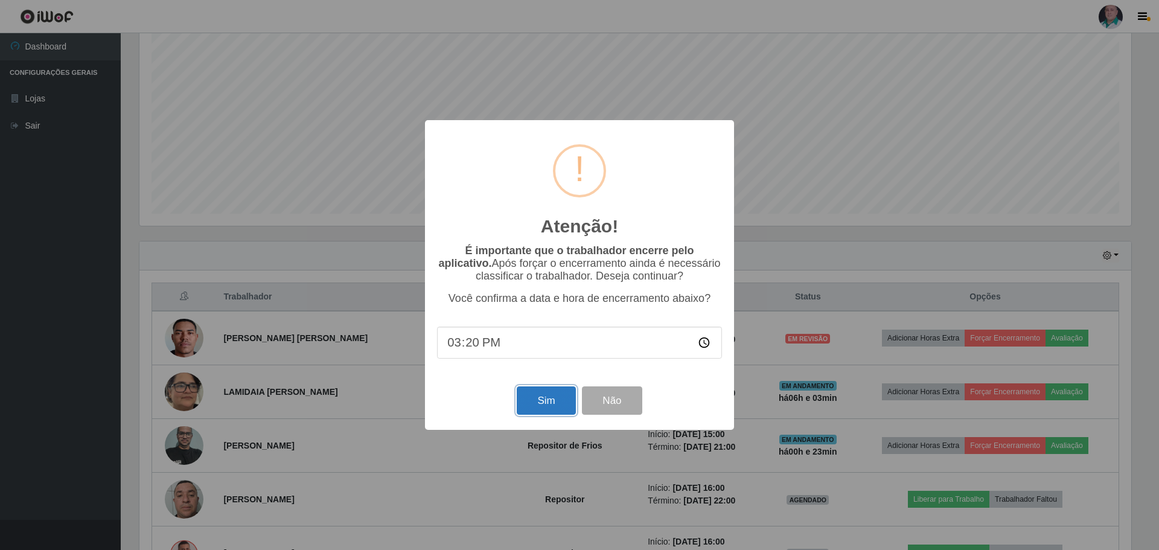
click at [529, 398] on button "Sim" at bounding box center [546, 400] width 59 height 28
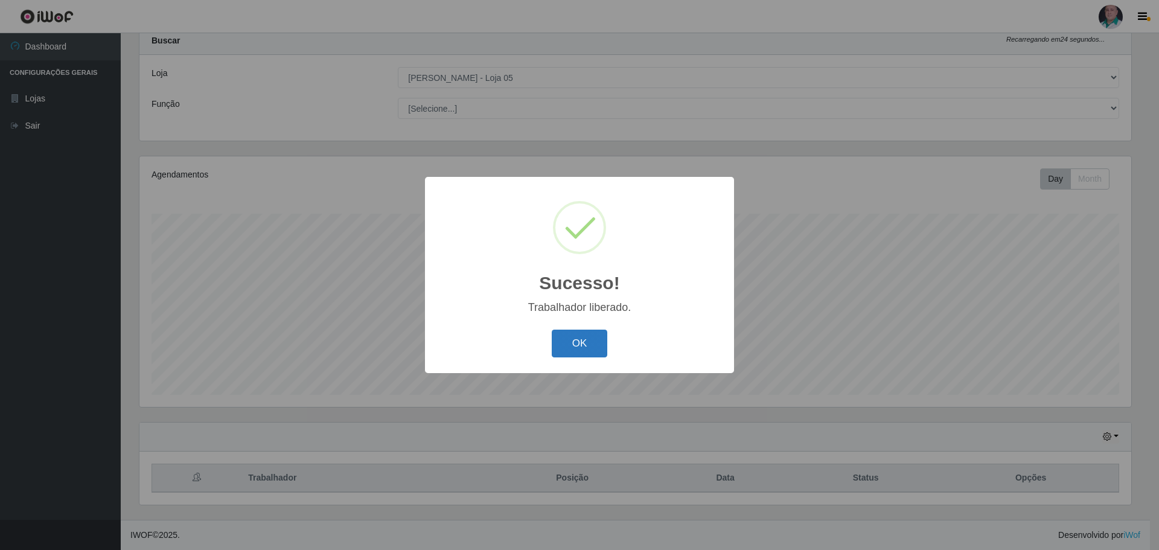
click at [570, 345] on button "OK" at bounding box center [580, 344] width 56 height 28
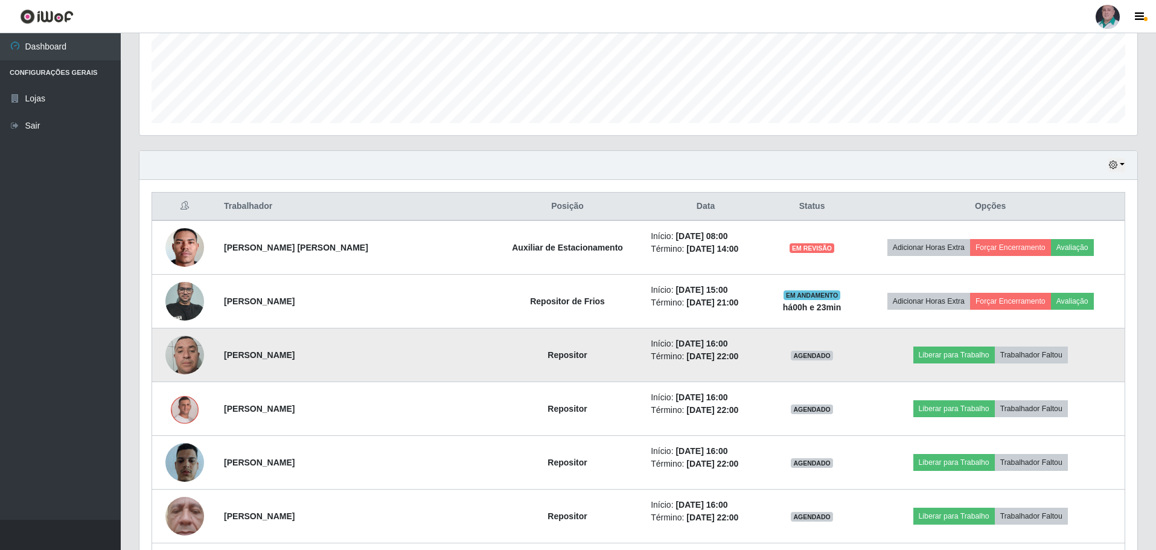
scroll to position [339, 0]
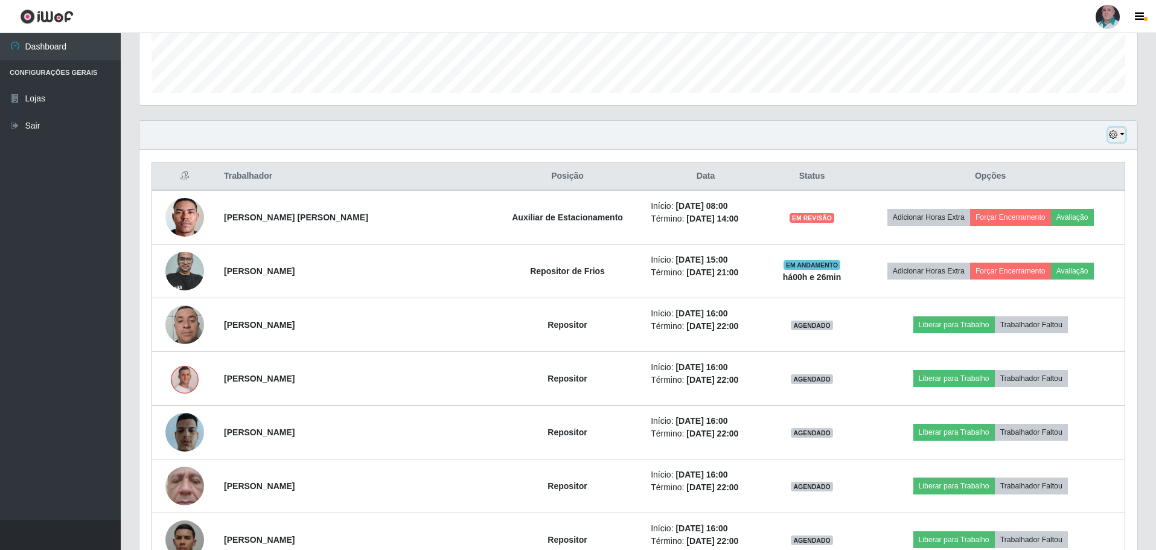
click at [1115, 133] on icon "button" at bounding box center [1113, 134] width 8 height 8
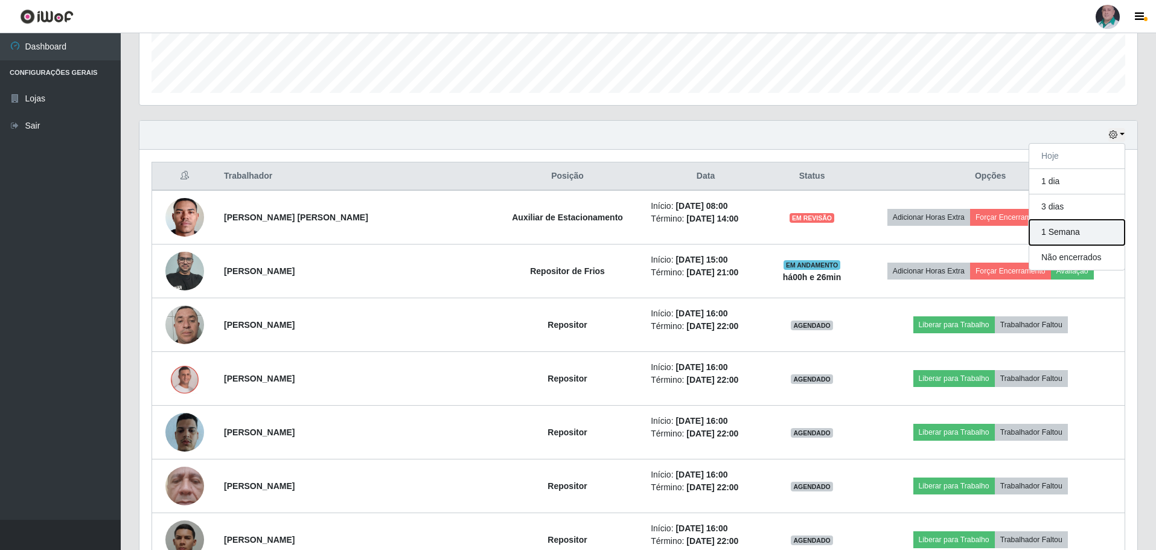
click at [1053, 229] on button "1 Semana" at bounding box center [1076, 232] width 95 height 25
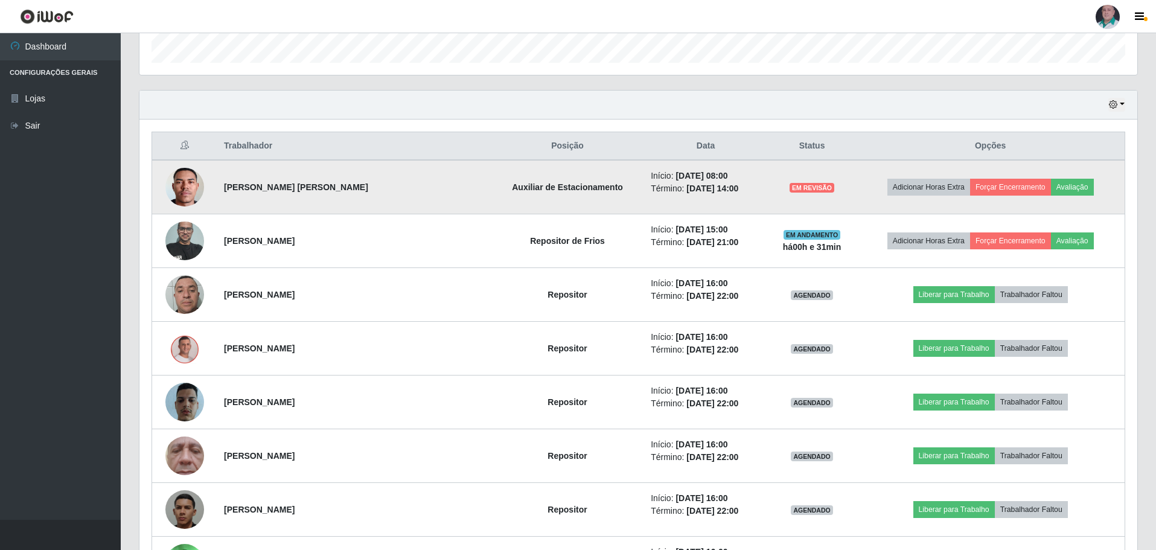
scroll to position [369, 0]
click at [185, 187] on img at bounding box center [184, 187] width 39 height 86
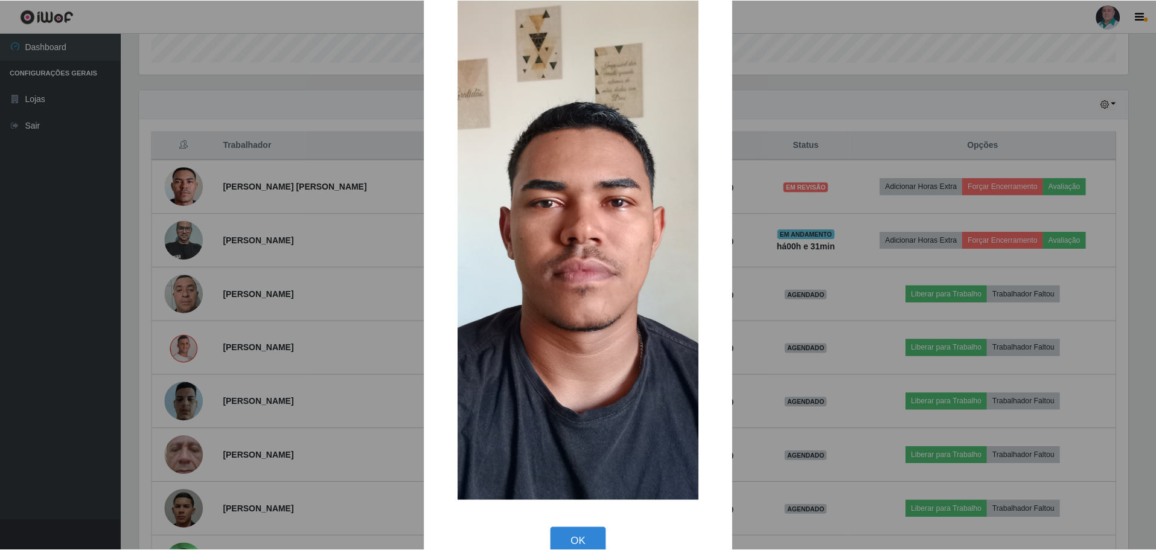
scroll to position [92, 0]
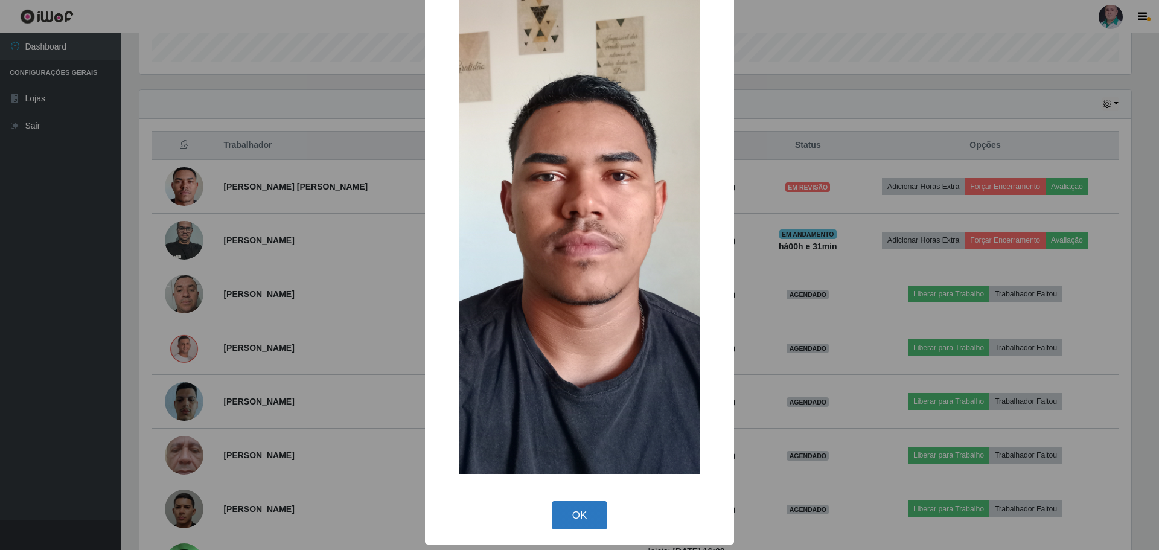
click at [589, 511] on button "OK" at bounding box center [580, 515] width 56 height 28
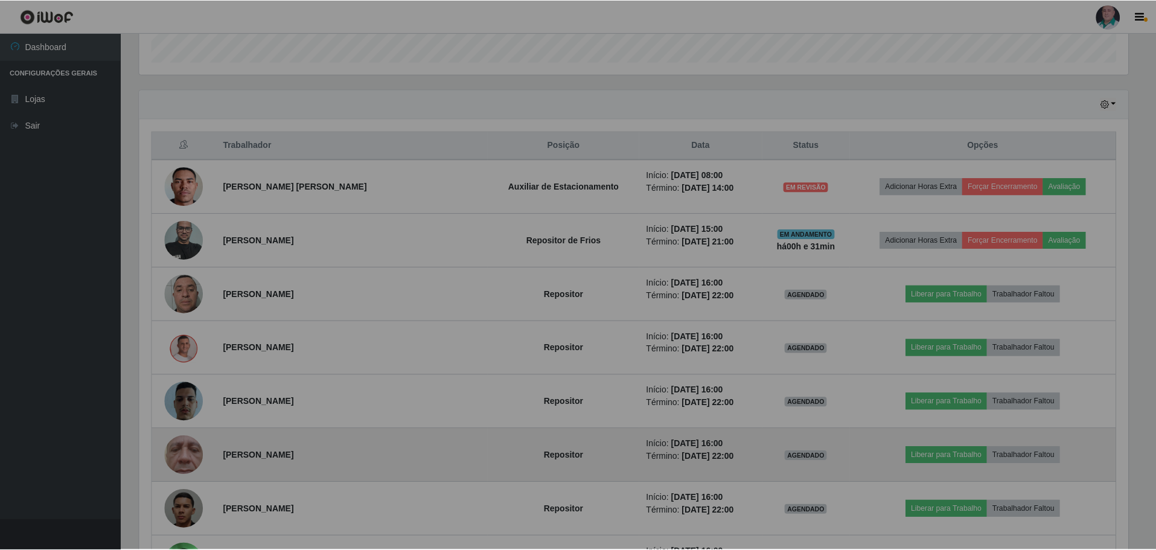
scroll to position [250, 998]
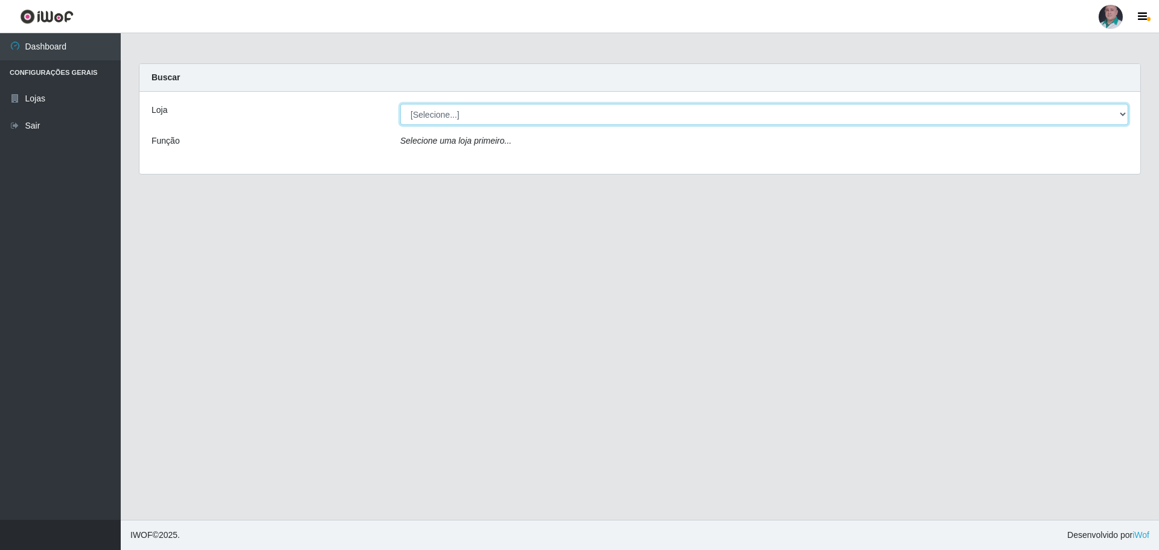
click at [531, 121] on select "[Selecione...] Mar Vermelho - Loja 05" at bounding box center [764, 114] width 728 height 21
select select "252"
click at [400, 104] on select "[Selecione...] Mar Vermelho - Loja 05" at bounding box center [764, 114] width 728 height 21
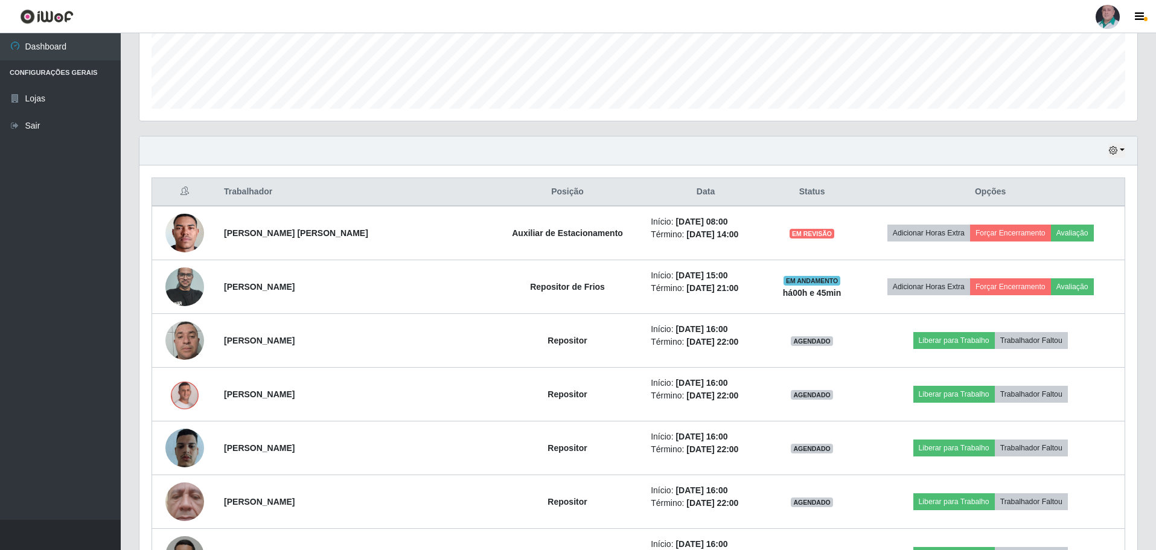
scroll to position [302, 0]
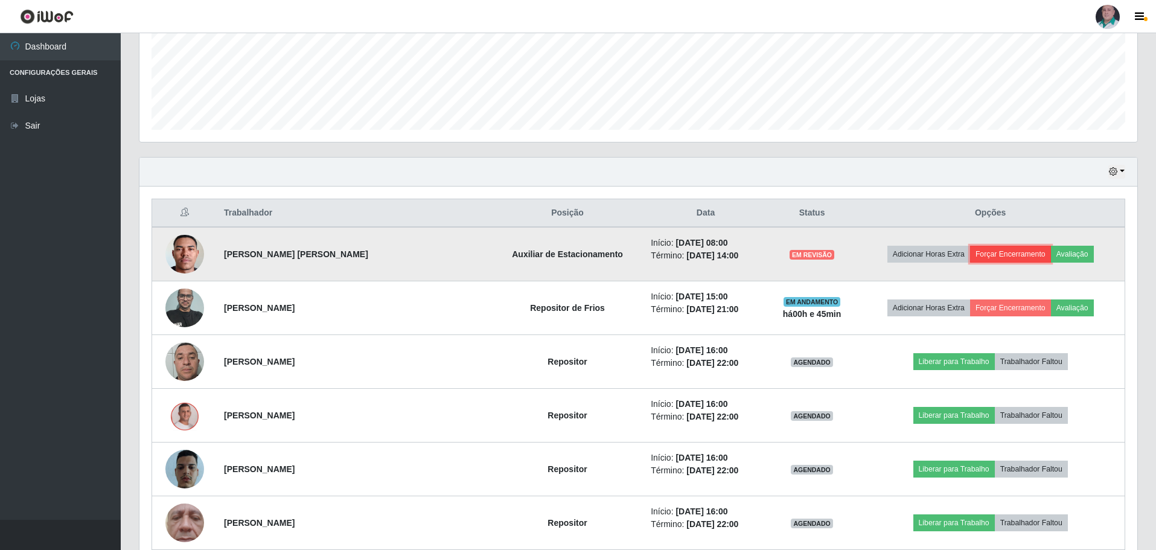
click at [1003, 253] on button "Forçar Encerramento" at bounding box center [1010, 254] width 81 height 17
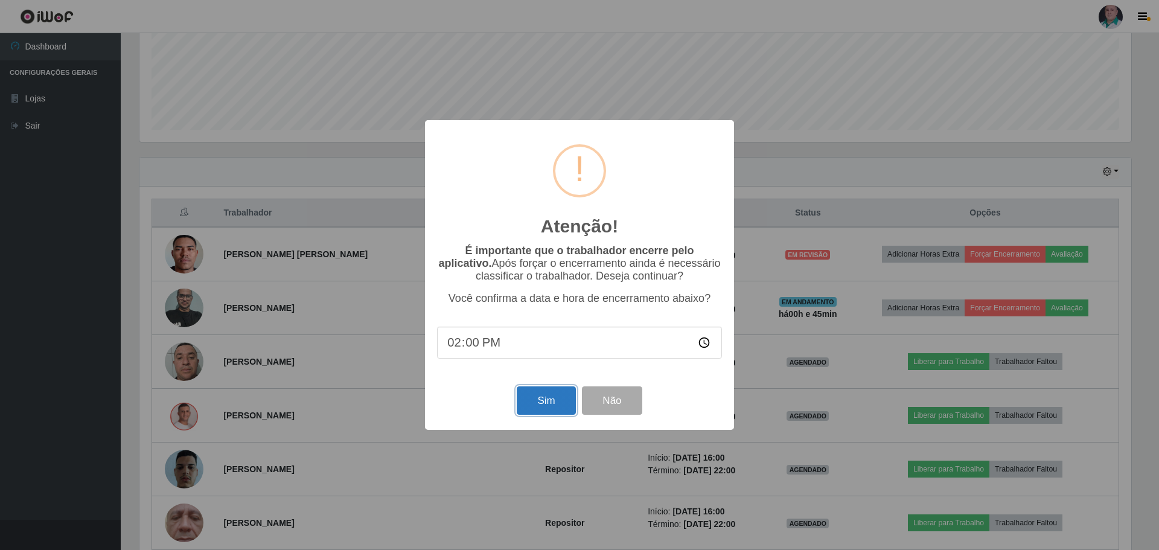
click at [546, 405] on button "Sim" at bounding box center [546, 400] width 59 height 28
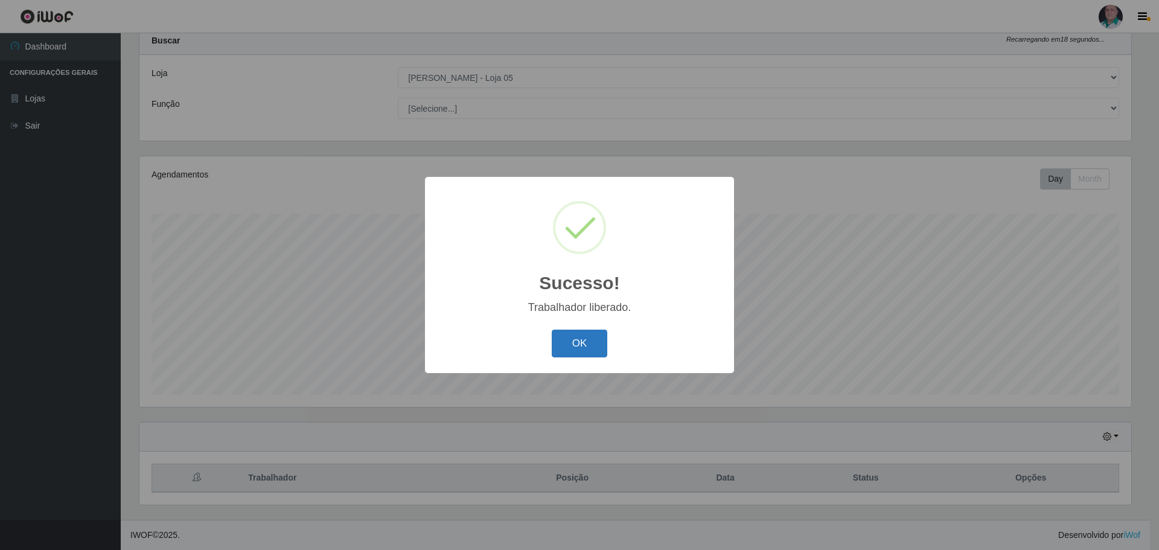
click at [593, 348] on button "OK" at bounding box center [580, 344] width 56 height 28
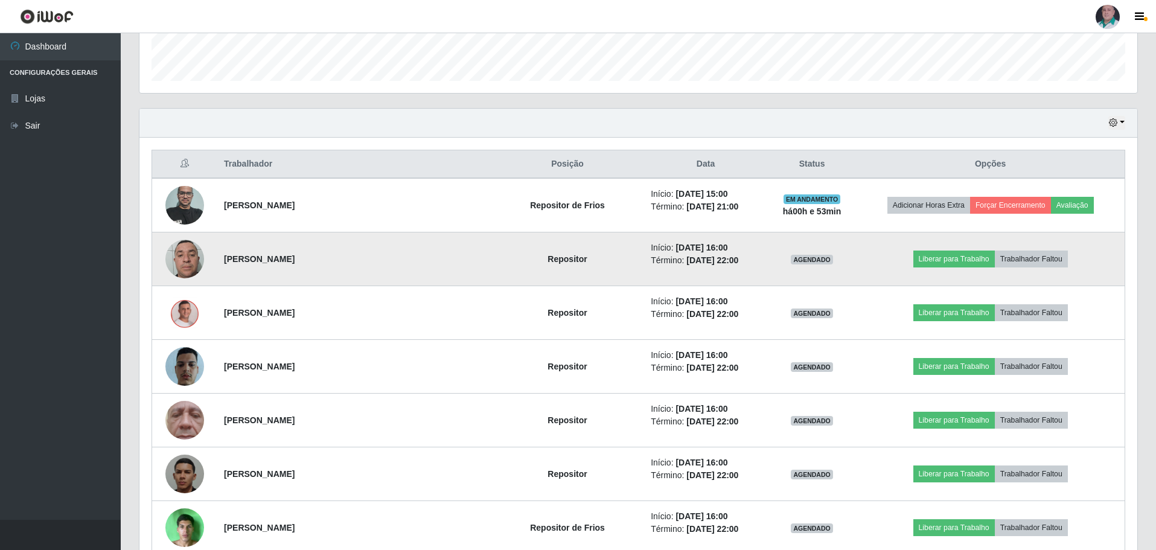
scroll to position [347, 0]
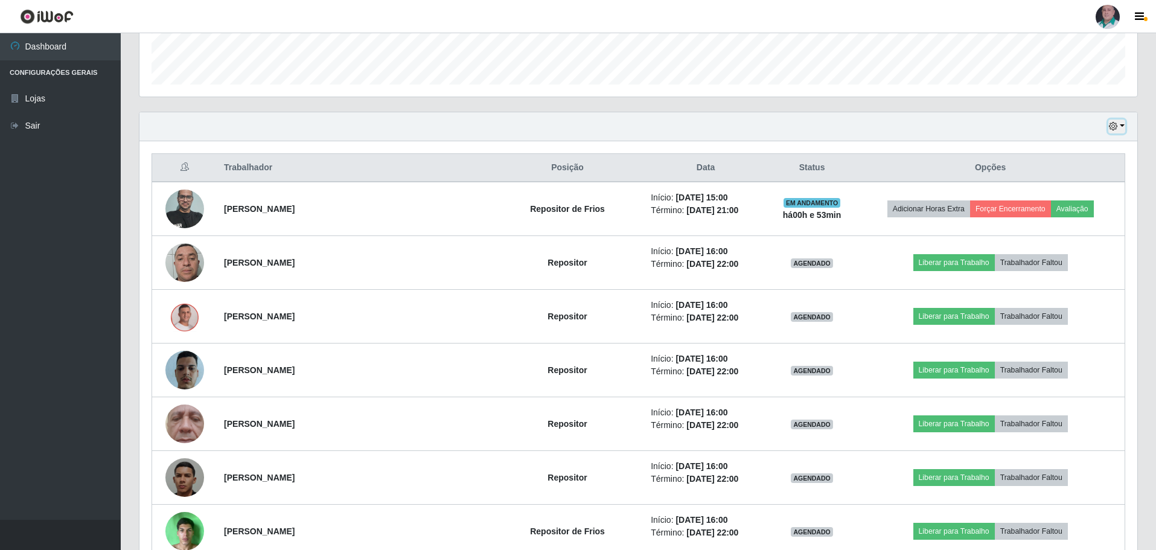
click at [1118, 130] on button "button" at bounding box center [1116, 127] width 17 height 14
click at [1065, 194] on button "3 dias" at bounding box center [1076, 198] width 95 height 25
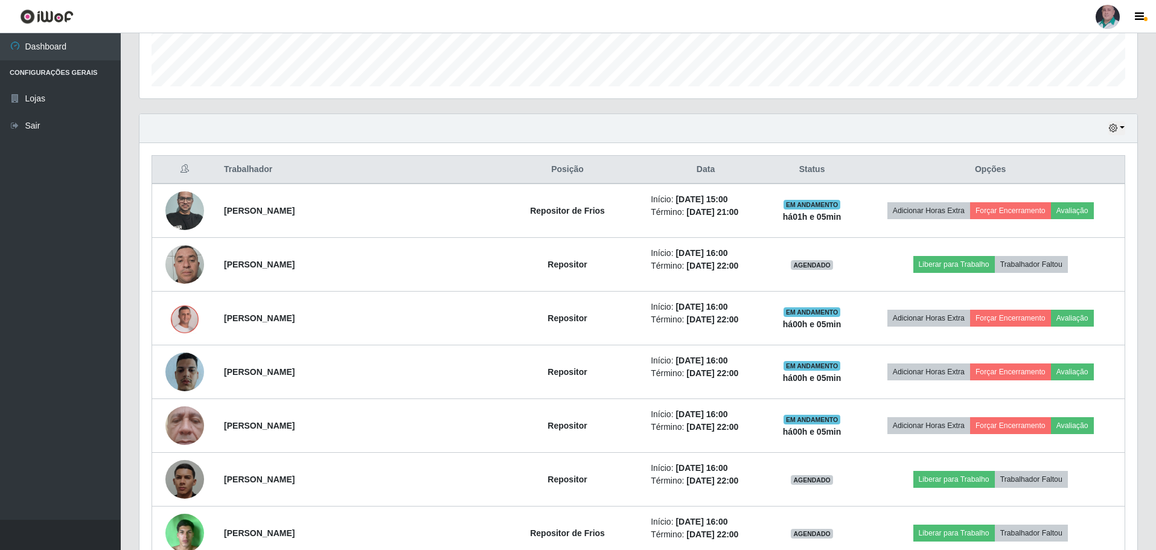
scroll to position [308, 0]
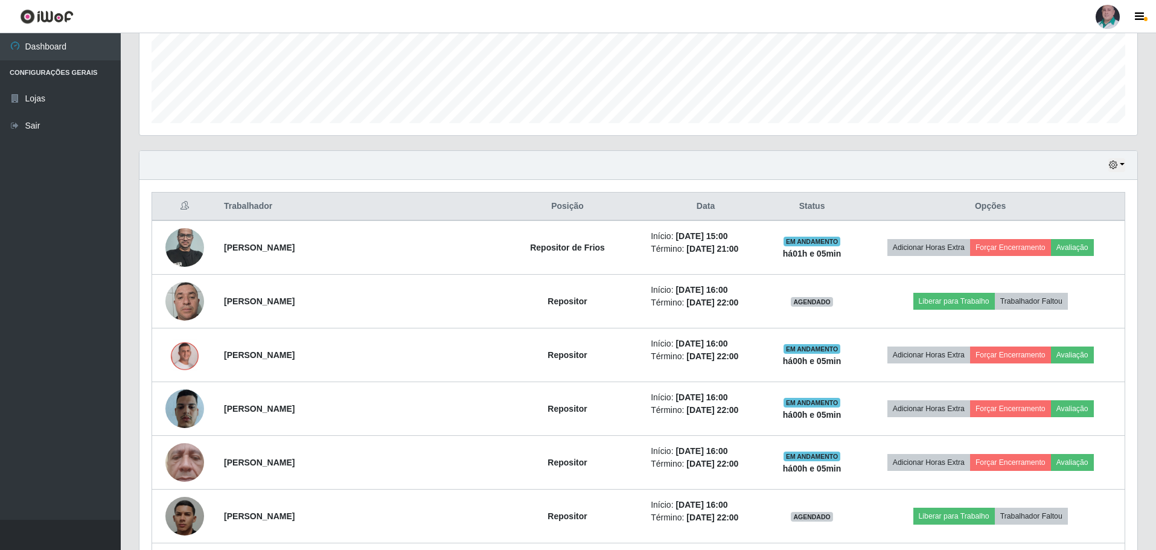
click at [1126, 165] on div "Hoje 1 dia 3 dias 1 Semana Não encerrados" at bounding box center [638, 165] width 998 height 29
click at [1122, 164] on button "button" at bounding box center [1116, 165] width 17 height 14
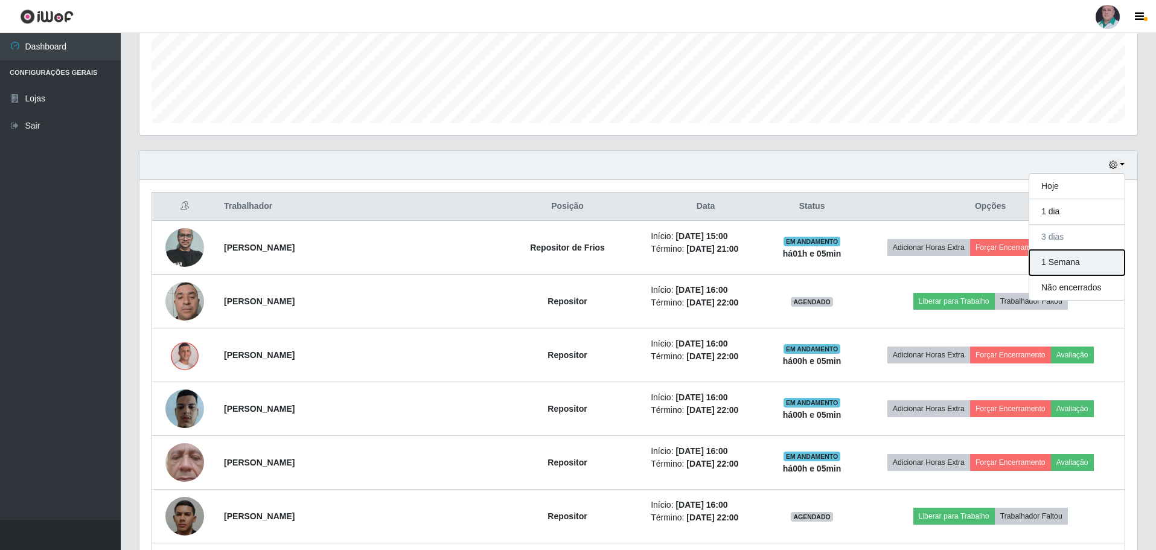
click at [1063, 261] on button "1 Semana" at bounding box center [1076, 262] width 95 height 25
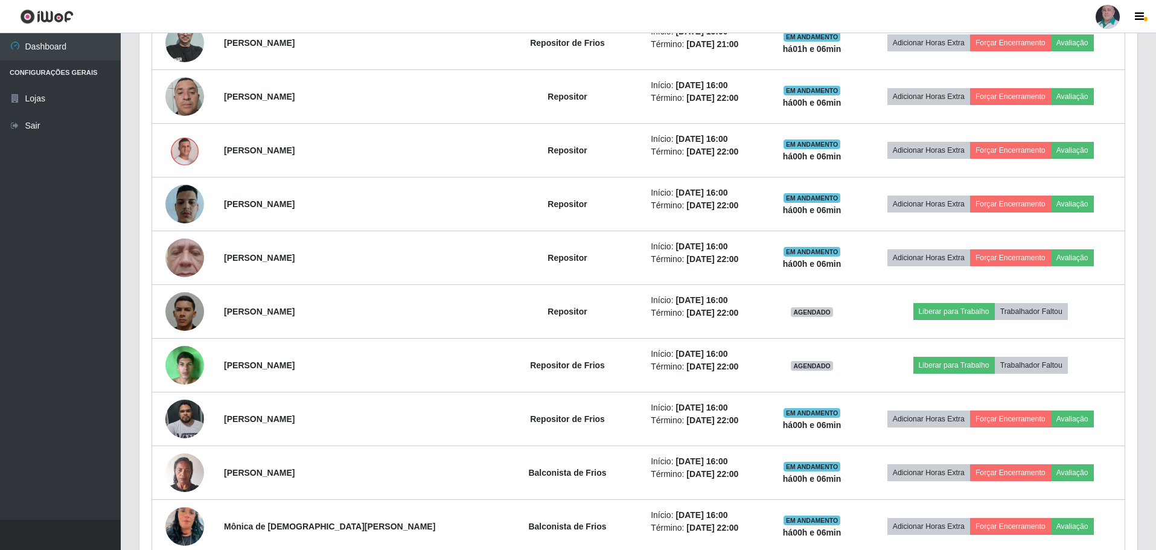
scroll to position [490, 0]
